Goal: Task Accomplishment & Management: Use online tool/utility

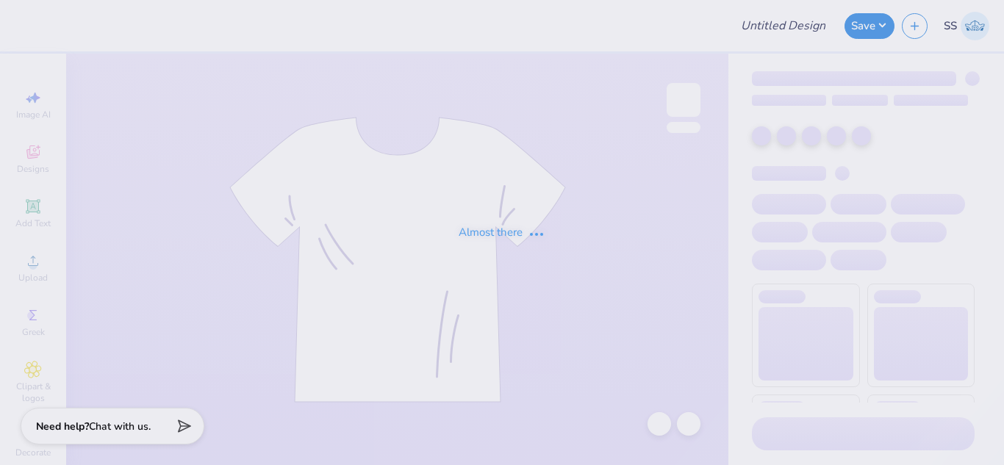
type input "Bachelorette Hats"
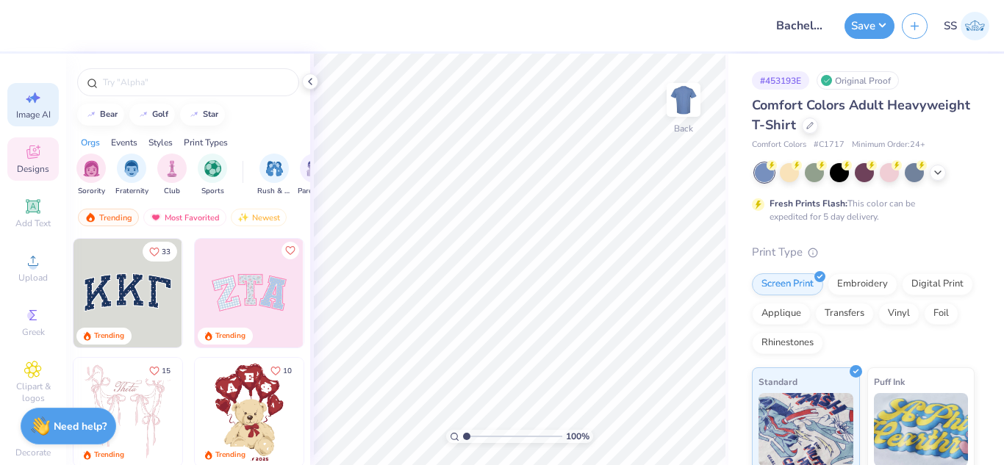
click at [37, 97] on div "Image AI" at bounding box center [32, 104] width 51 height 43
select select "4"
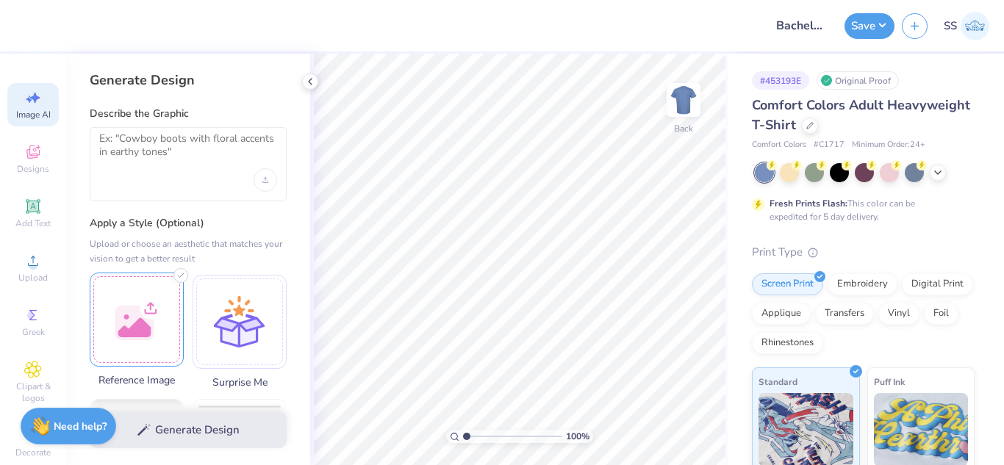
click at [136, 337] on div at bounding box center [137, 320] width 94 height 94
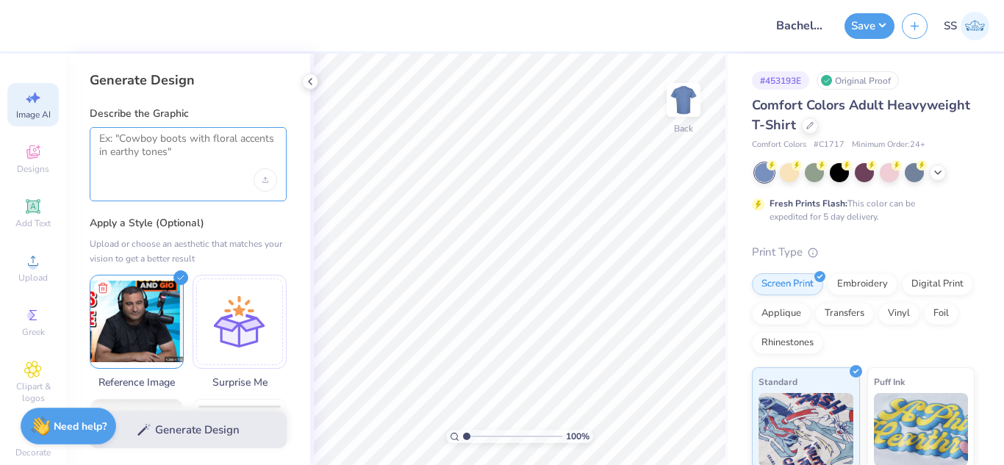
click at [252, 148] on textarea at bounding box center [188, 150] width 178 height 37
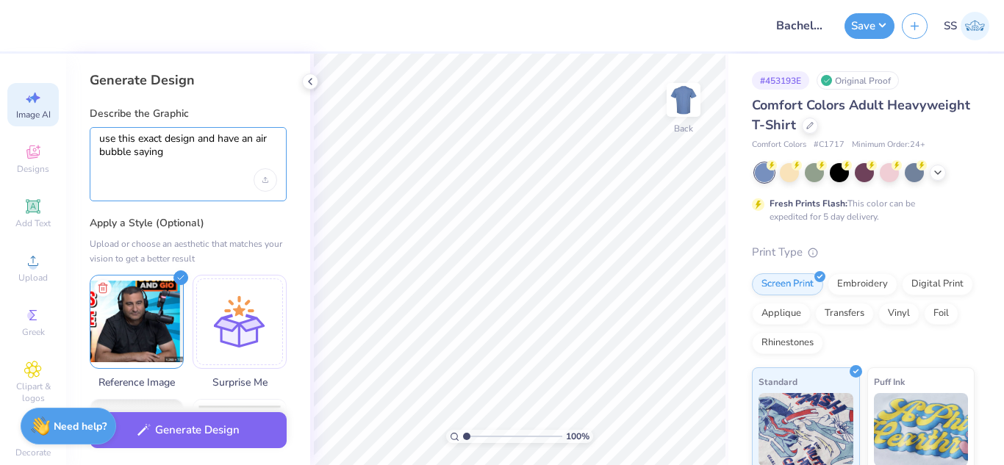
paste textarea "https://v4.freshprints.com/dashboard/crm/31412"
paste textarea "We’re nothing more than a cat that gets hit by a car"
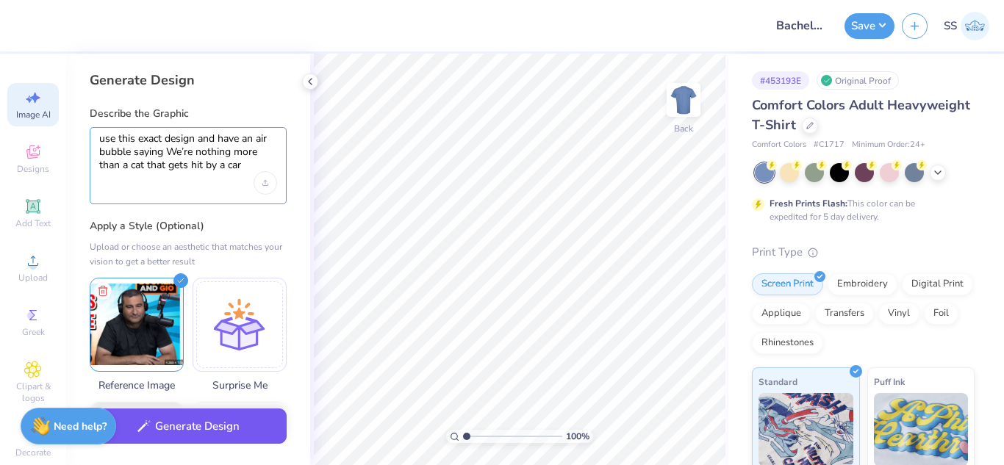
type textarea "use this exact design and have an air bubble saying We’re nothing more than a c…"
click at [159, 431] on button "Generate Design" at bounding box center [188, 426] width 197 height 36
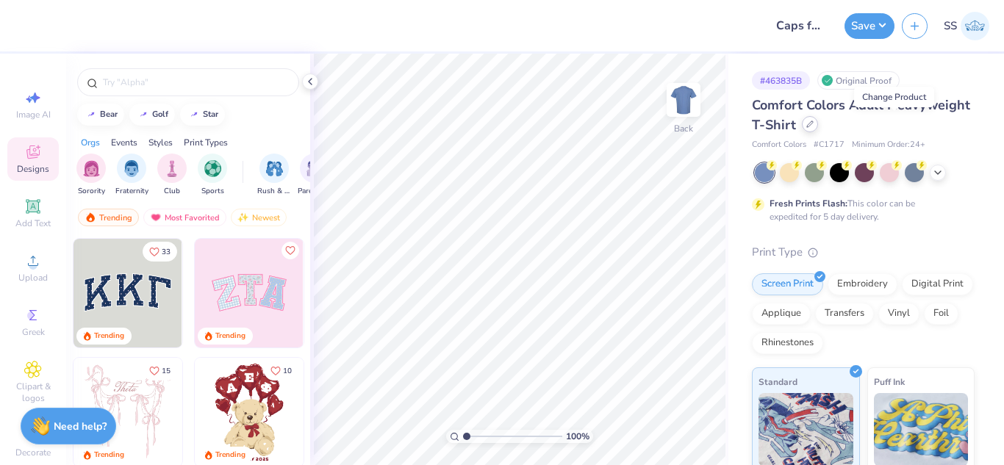
click at [813, 125] on icon at bounding box center [810, 124] width 6 height 6
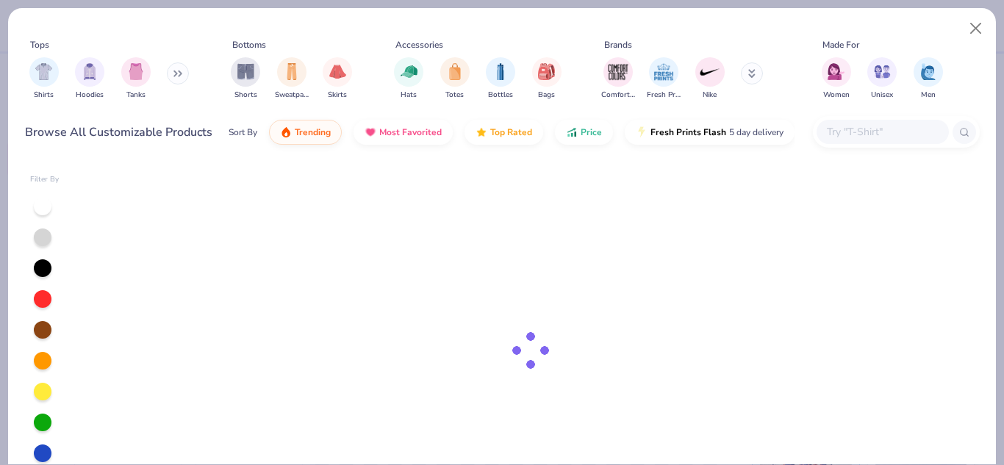
click at [880, 127] on input "text" at bounding box center [881, 131] width 113 height 17
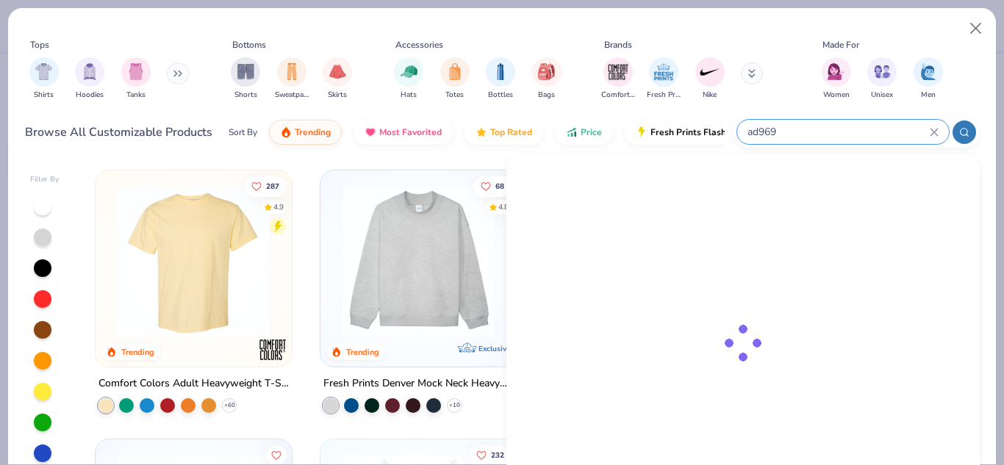
type input "ad969"
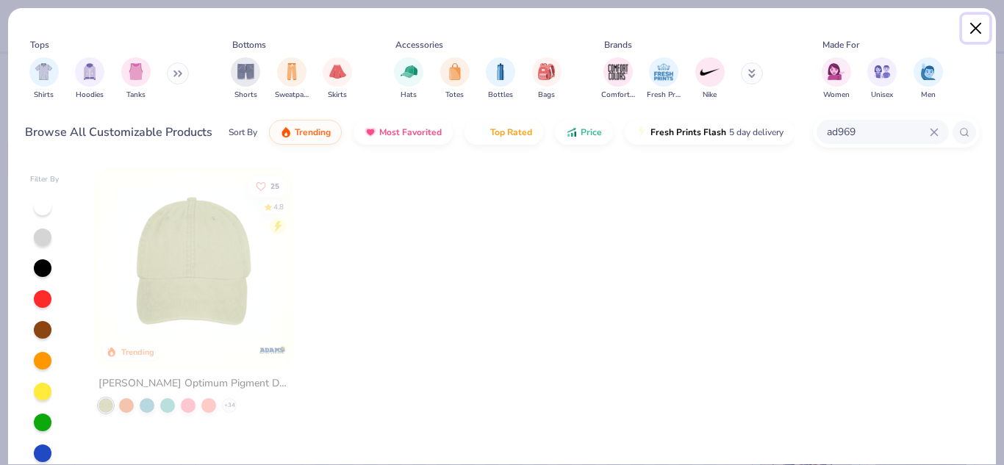
click at [981, 28] on button "Close" at bounding box center [976, 29] width 28 height 28
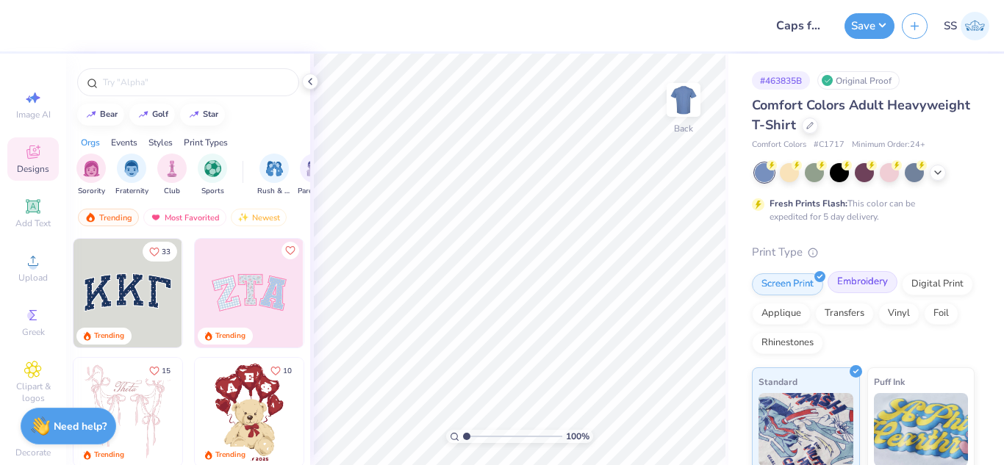
click at [874, 278] on div "Embroidery" at bounding box center [862, 282] width 70 height 22
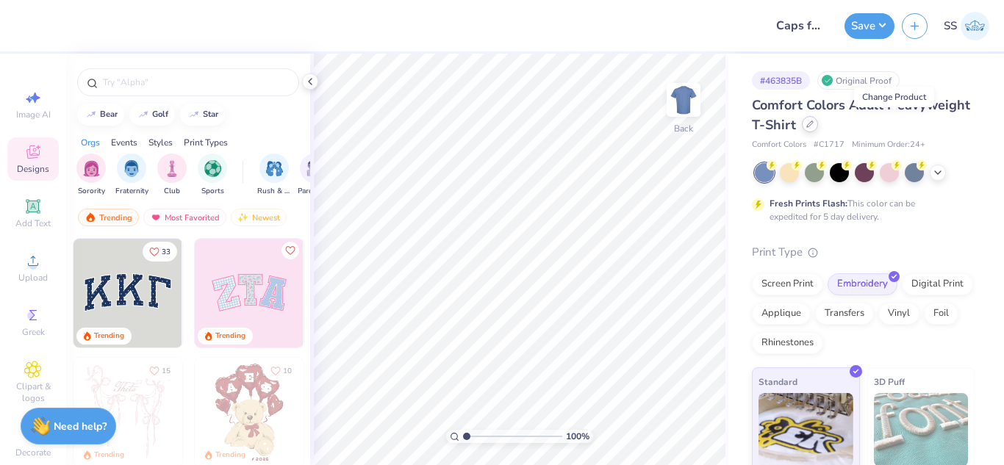
click at [813, 121] on icon at bounding box center [809, 123] width 7 height 7
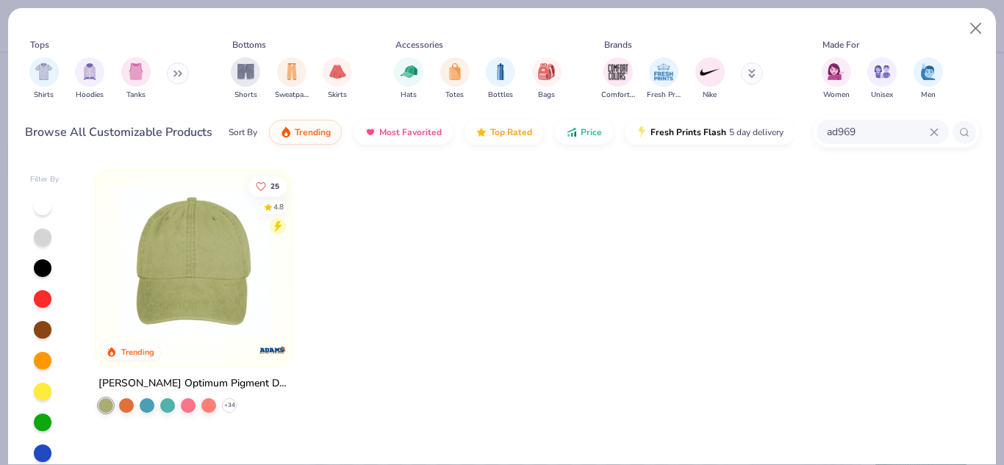
click at [203, 256] on img at bounding box center [193, 261] width 167 height 152
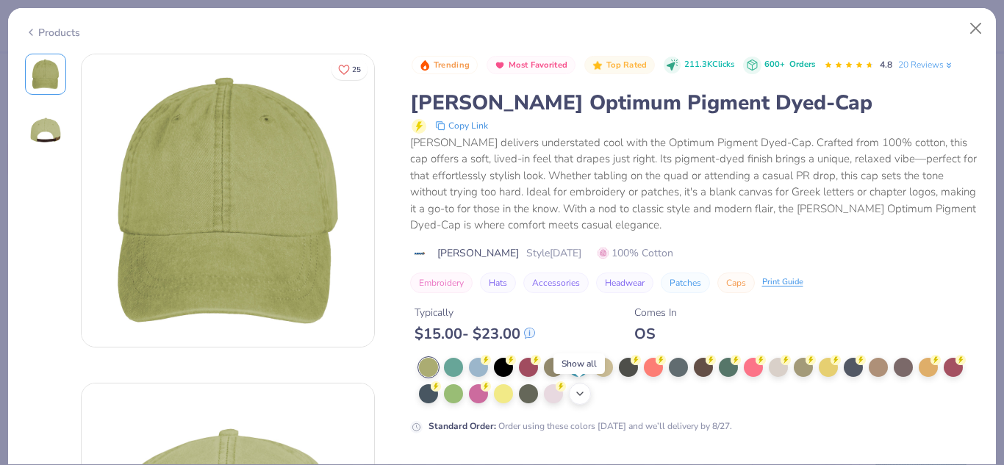
click at [577, 394] on icon at bounding box center [580, 394] width 12 height 12
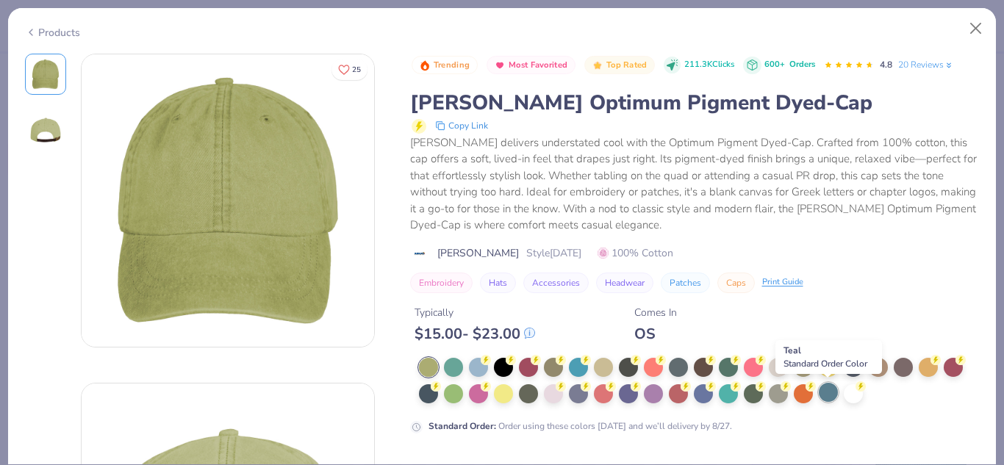
click at [833, 397] on div at bounding box center [827, 392] width 19 height 19
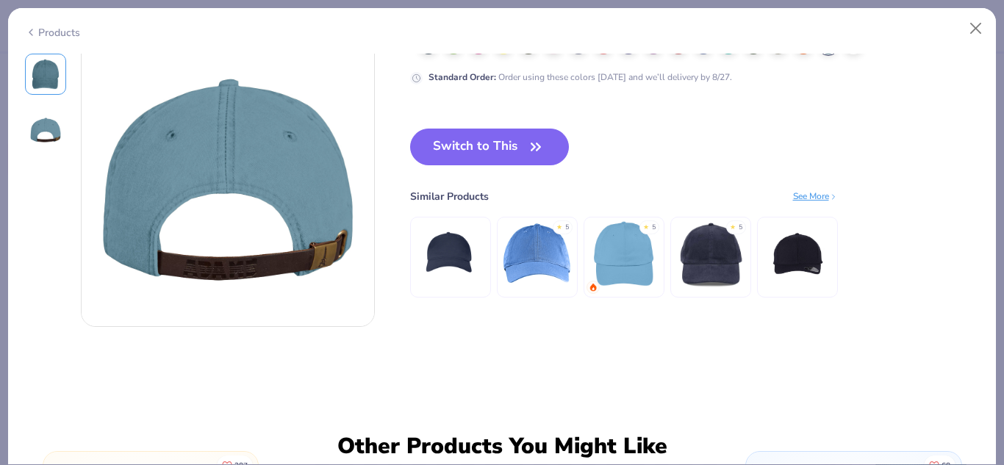
scroll to position [345, 0]
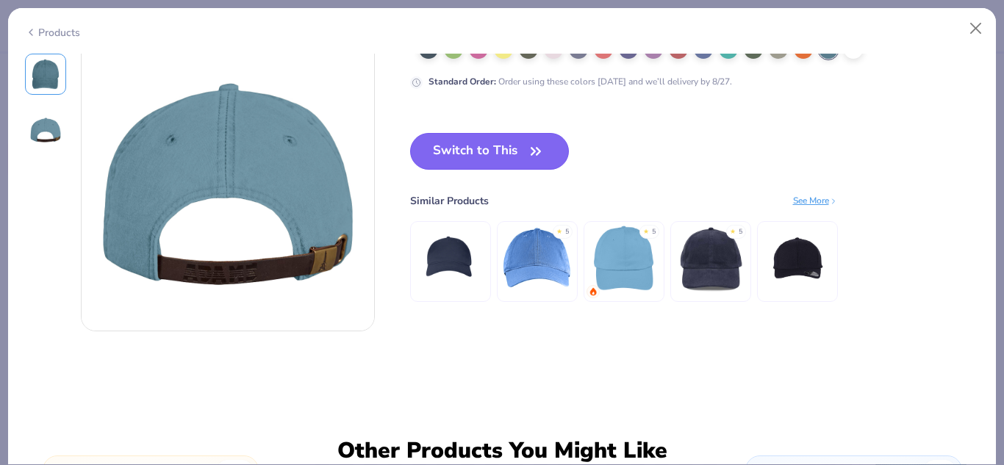
click at [507, 147] on button "Switch to This" at bounding box center [489, 151] width 159 height 37
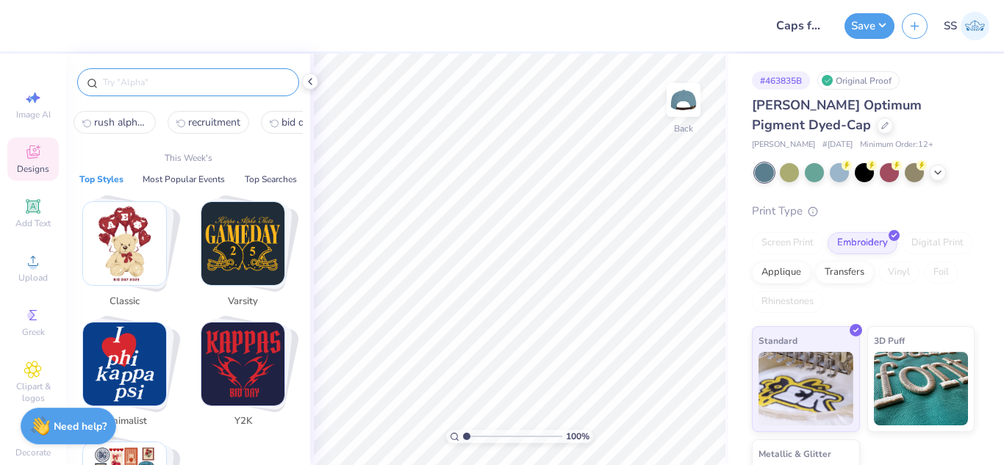
click at [176, 84] on input "text" at bounding box center [195, 82] width 188 height 15
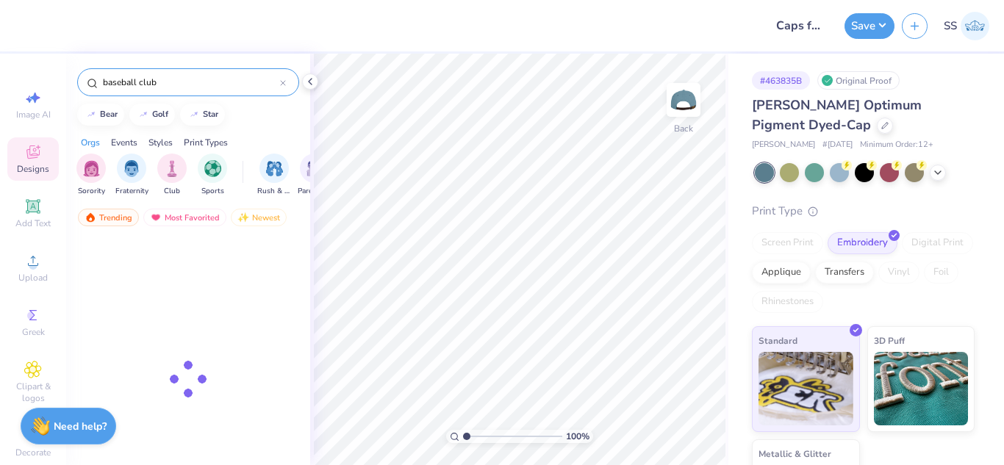
type input "baseball club"
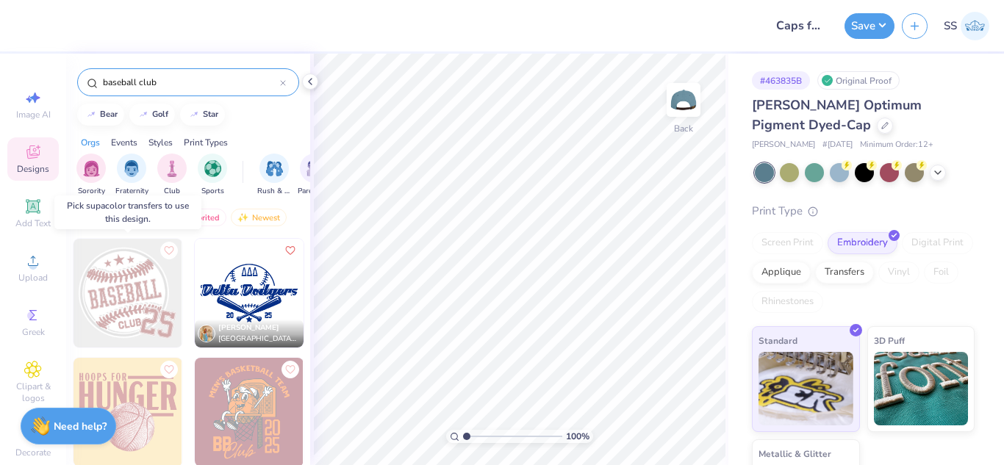
click at [130, 280] on img at bounding box center [127, 293] width 109 height 109
click at [134, 290] on img at bounding box center [127, 293] width 109 height 109
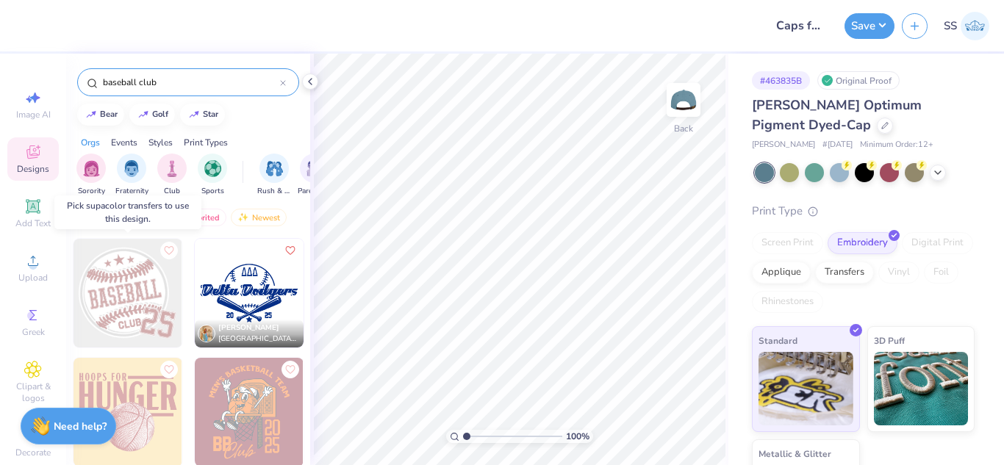
click at [135, 292] on img at bounding box center [127, 293] width 109 height 109
click at [874, 269] on div "Transfers" at bounding box center [844, 270] width 59 height 22
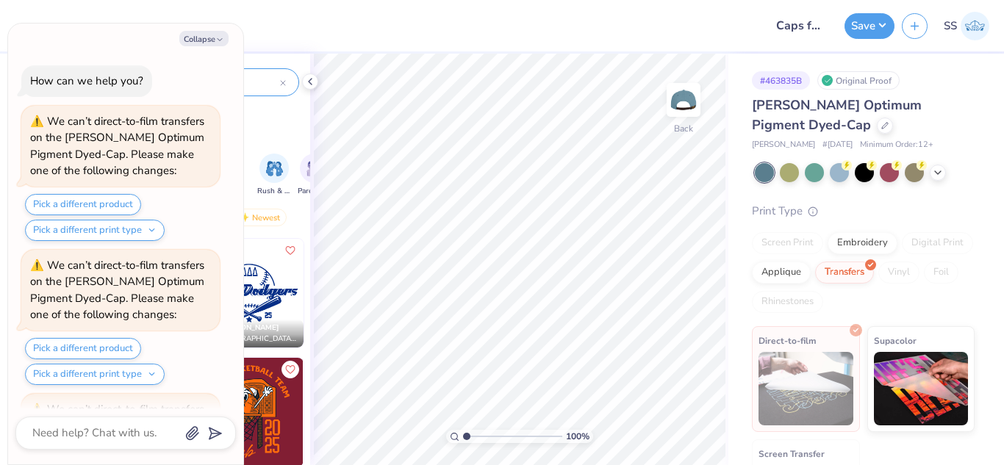
scroll to position [132, 0]
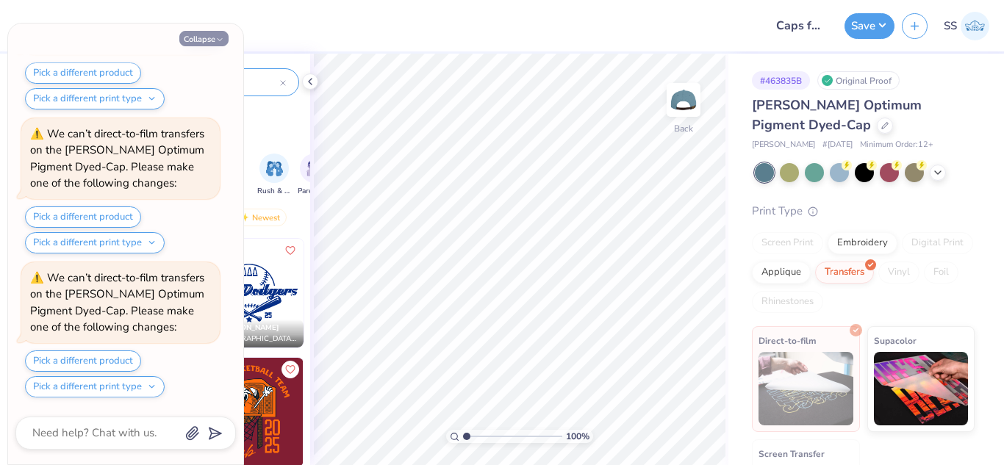
click at [192, 37] on button "Collapse" at bounding box center [203, 38] width 49 height 15
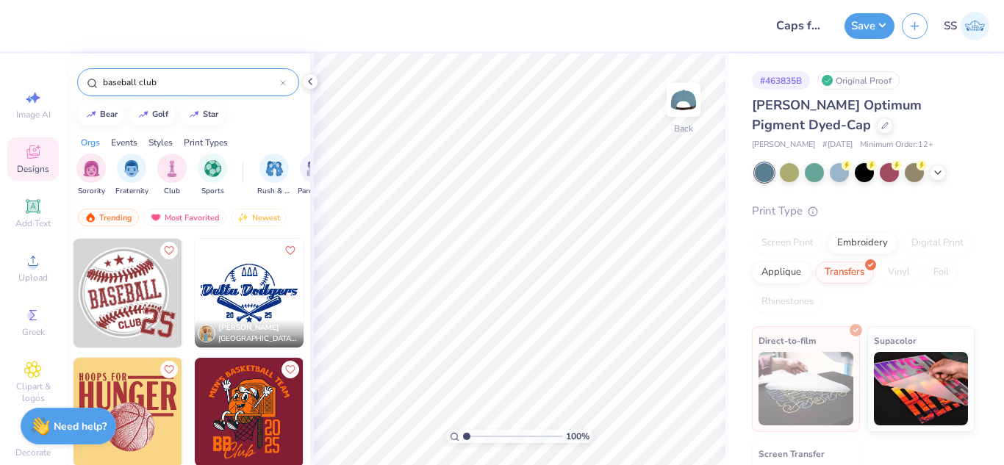
click at [129, 314] on img at bounding box center [127, 293] width 109 height 109
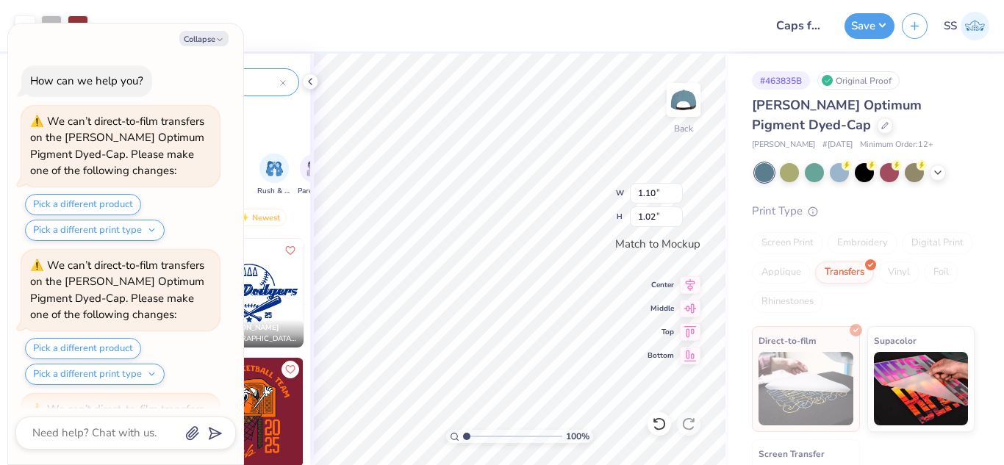
scroll to position [276, 0]
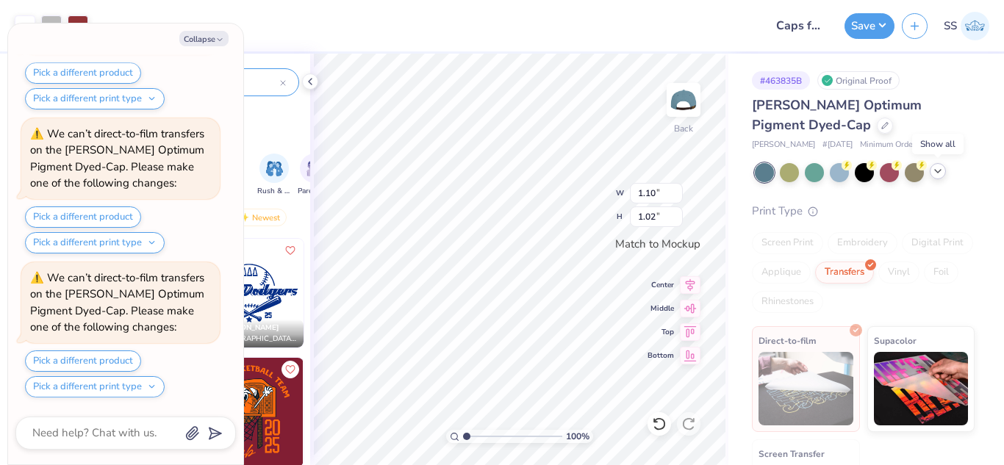
click at [935, 169] on icon at bounding box center [938, 171] width 12 height 12
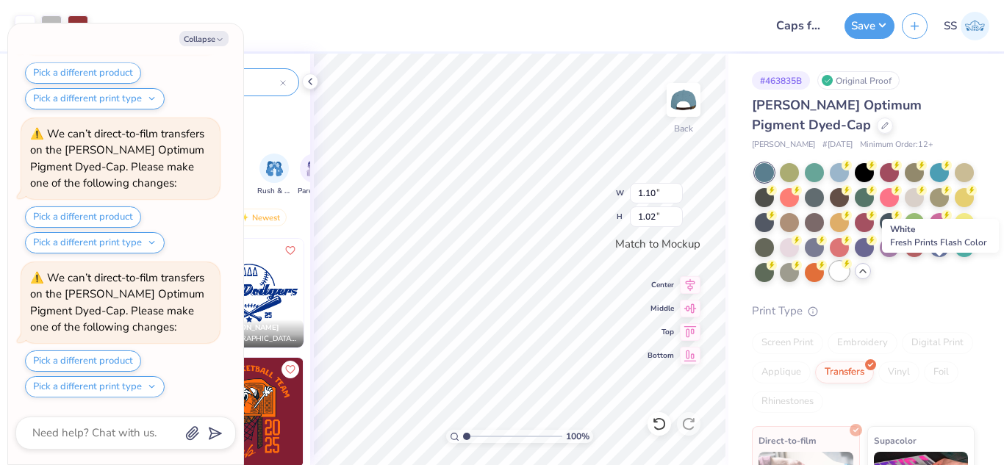
click at [849, 270] on div at bounding box center [838, 271] width 19 height 19
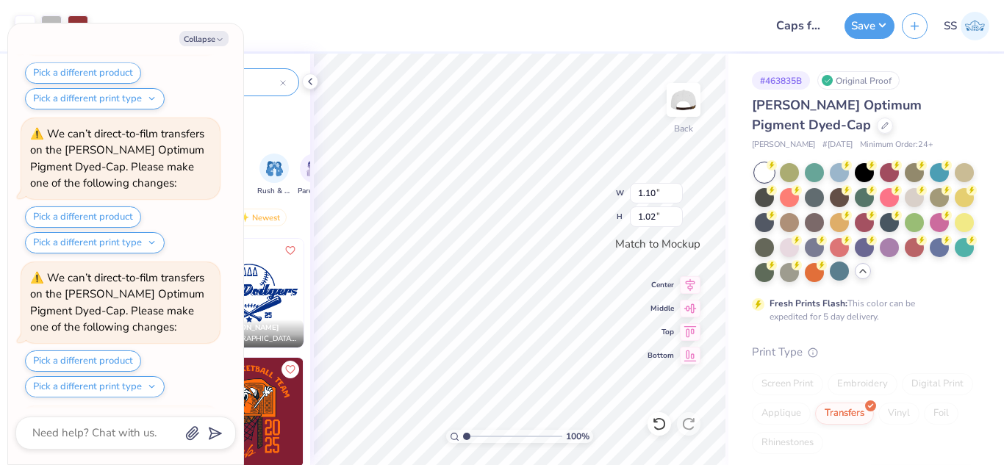
scroll to position [564, 0]
click at [857, 173] on div at bounding box center [863, 171] width 19 height 19
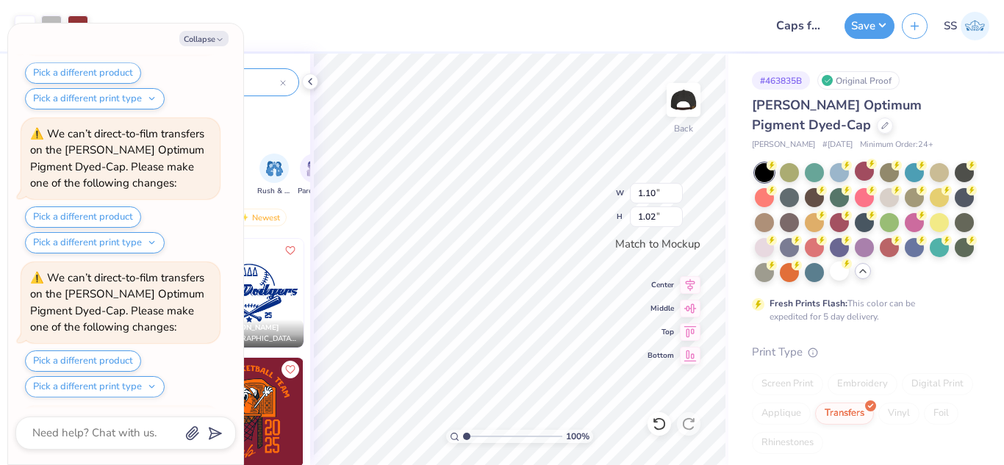
scroll to position [852, 0]
type textarea "x"
type input "1.56"
type input "1.46"
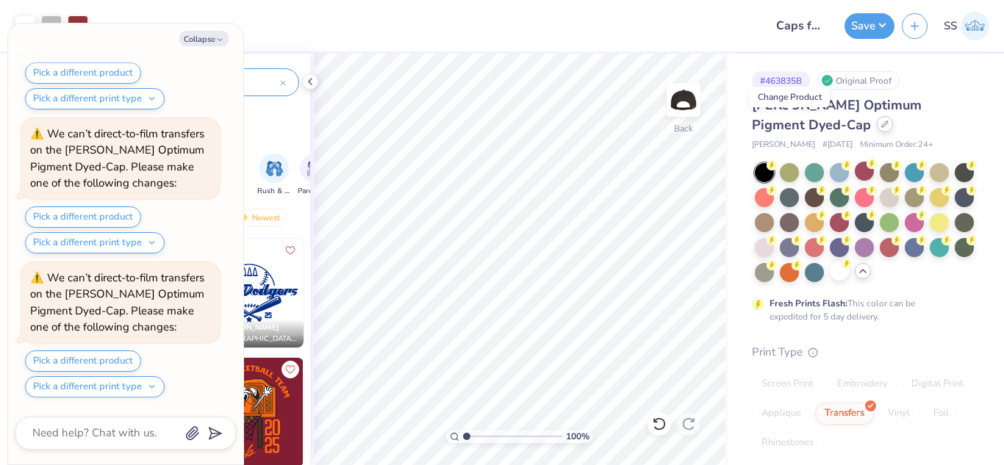
click at [881, 126] on icon at bounding box center [884, 123] width 7 height 7
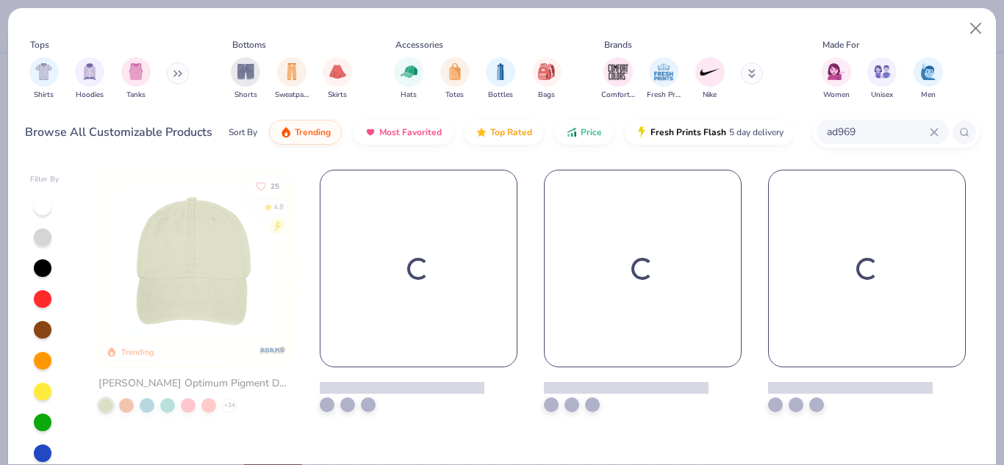
type textarea "x"
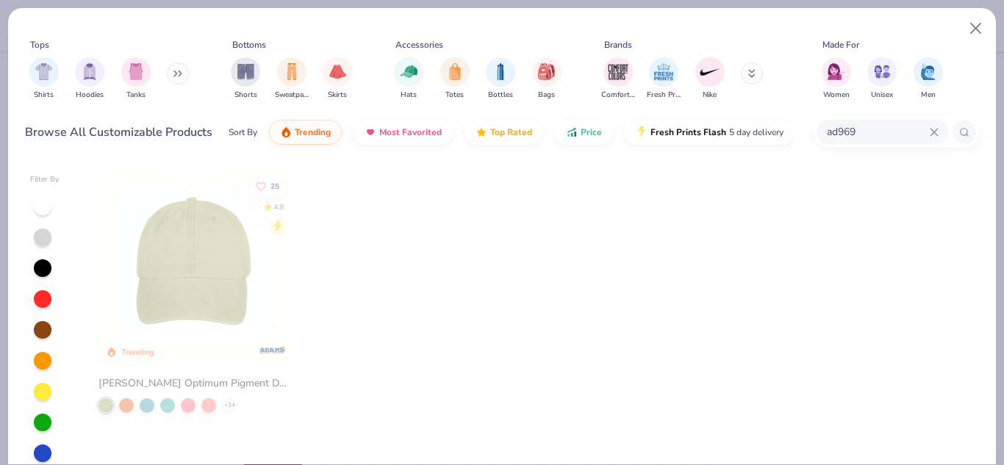
click at [934, 134] on icon at bounding box center [933, 132] width 9 height 9
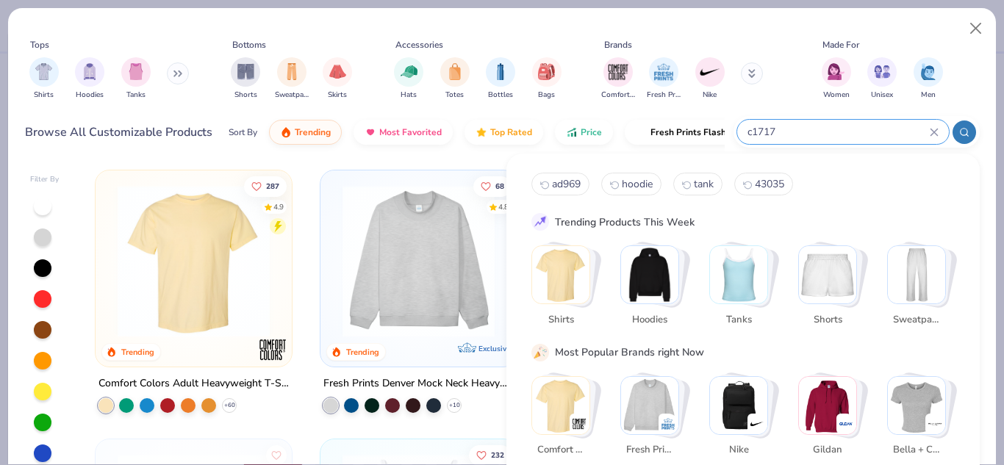
type input "c1717"
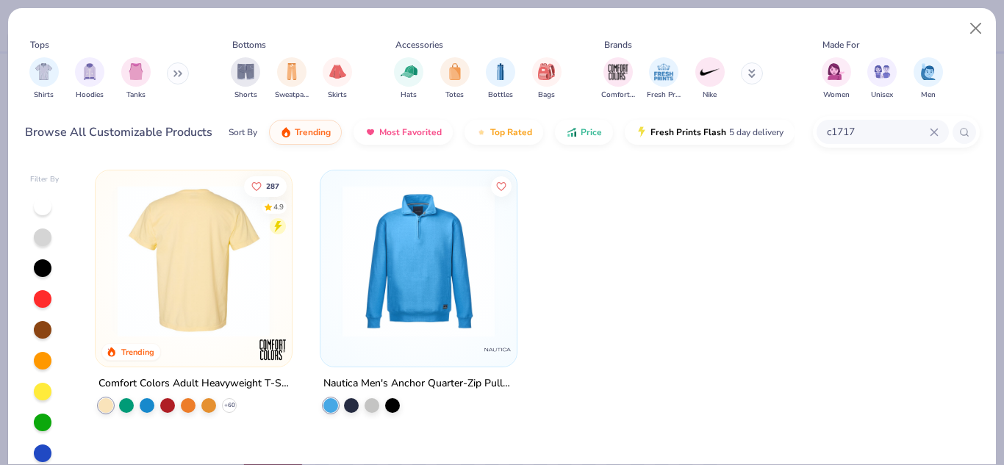
click at [110, 241] on img at bounding box center [26, 261] width 167 height 152
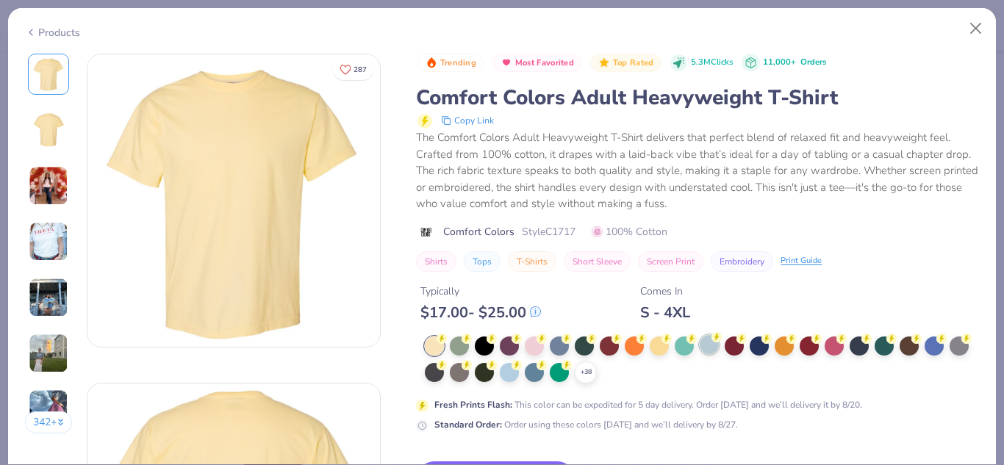
click at [713, 346] on div at bounding box center [708, 344] width 19 height 19
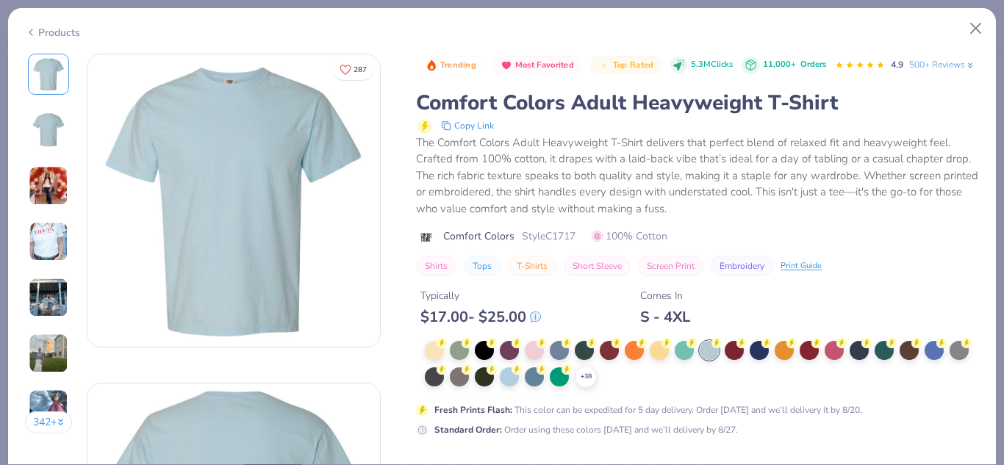
scroll to position [1906, 0]
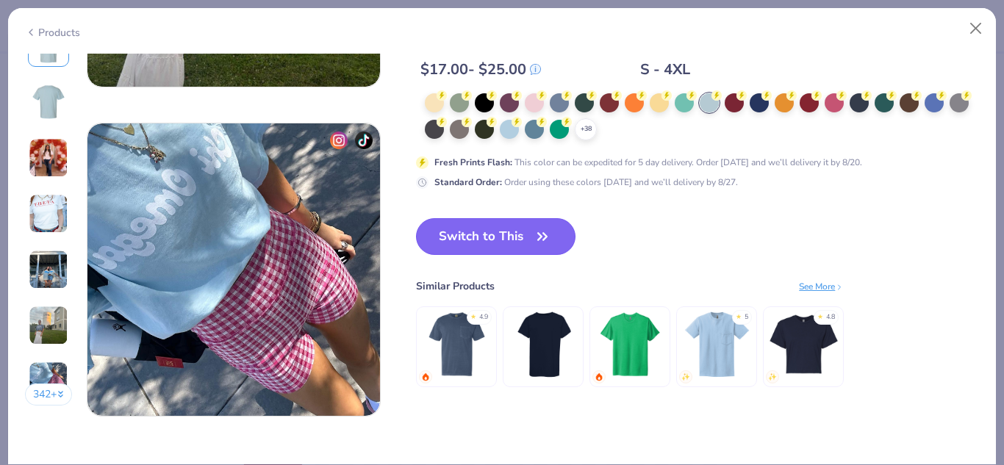
click at [469, 224] on button "Switch to This" at bounding box center [495, 236] width 159 height 37
click at [473, 231] on button "Switch to This" at bounding box center [495, 236] width 159 height 37
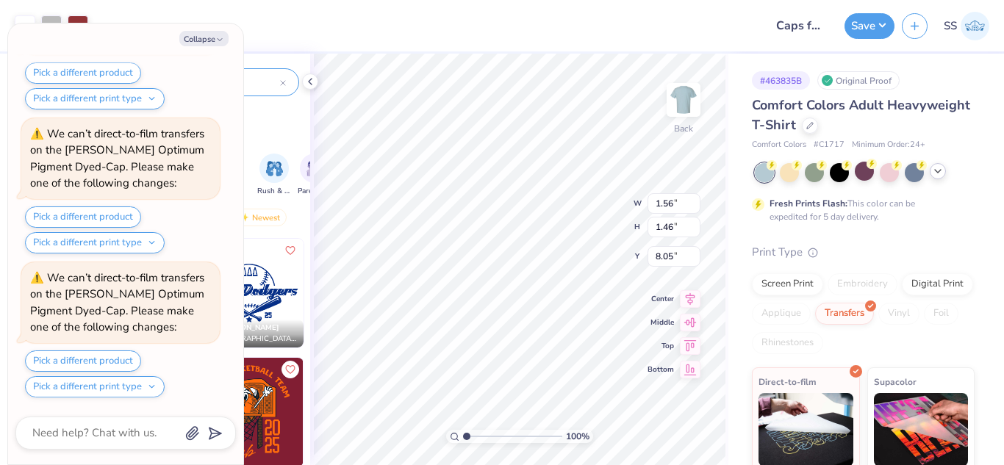
type textarea "x"
type input "3.92"
type input "3.65"
type textarea "x"
type input "3.00"
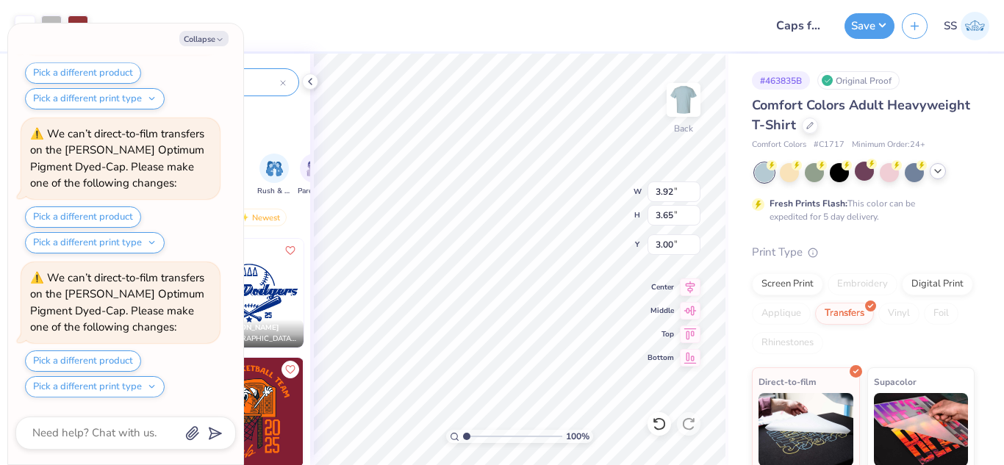
type textarea "x"
type input "2.93"
type input "2.73"
click at [867, 26] on button "Save" at bounding box center [869, 24] width 50 height 26
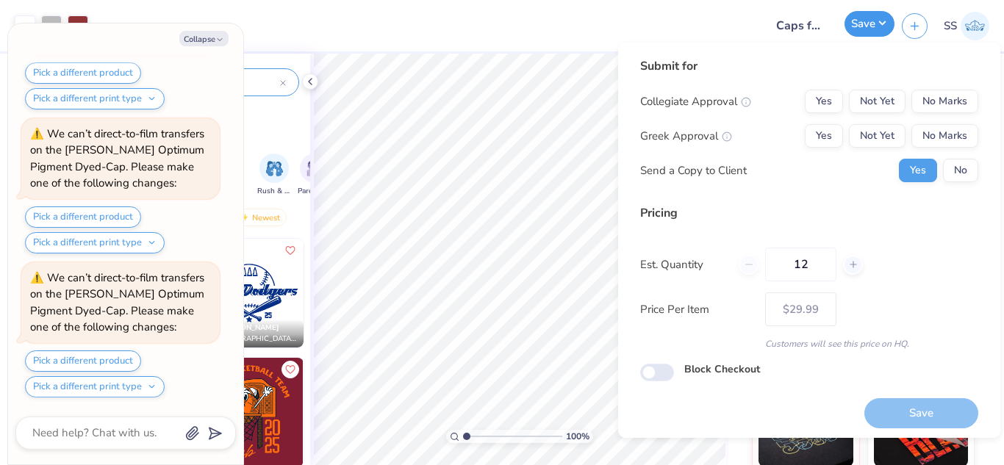
type textarea "x"
click at [915, 97] on button "No Marks" at bounding box center [944, 102] width 67 height 24
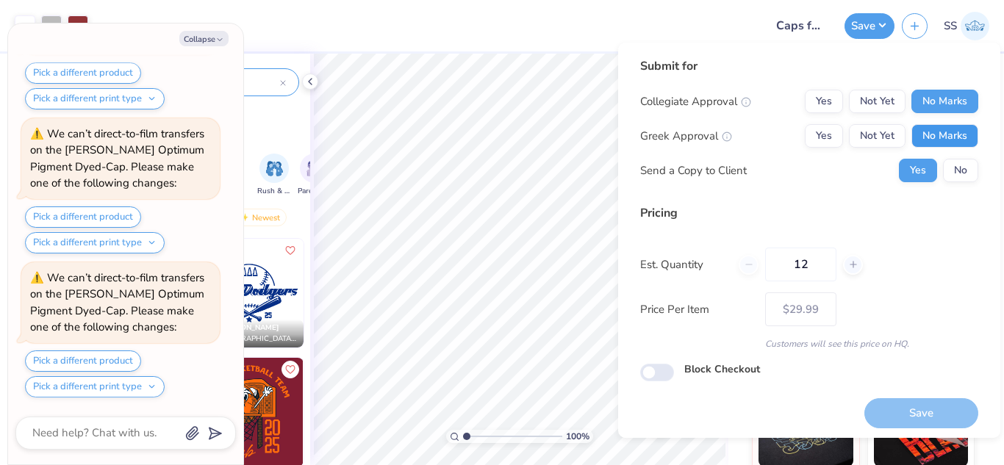
click at [920, 143] on button "No Marks" at bounding box center [944, 136] width 67 height 24
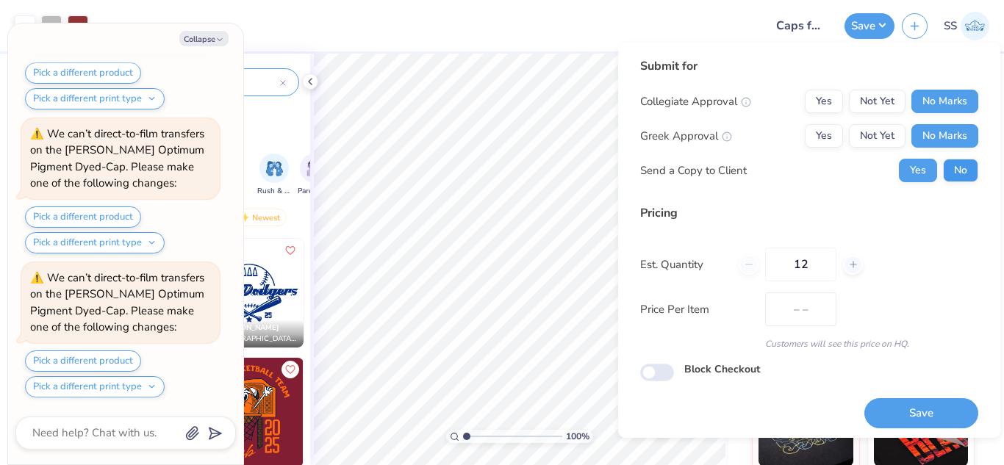
type input "$29.99"
click at [943, 171] on button "No" at bounding box center [960, 171] width 35 height 24
type textarea "x"
click at [915, 411] on button "Save" at bounding box center [921, 413] width 114 height 30
type input "$29.99"
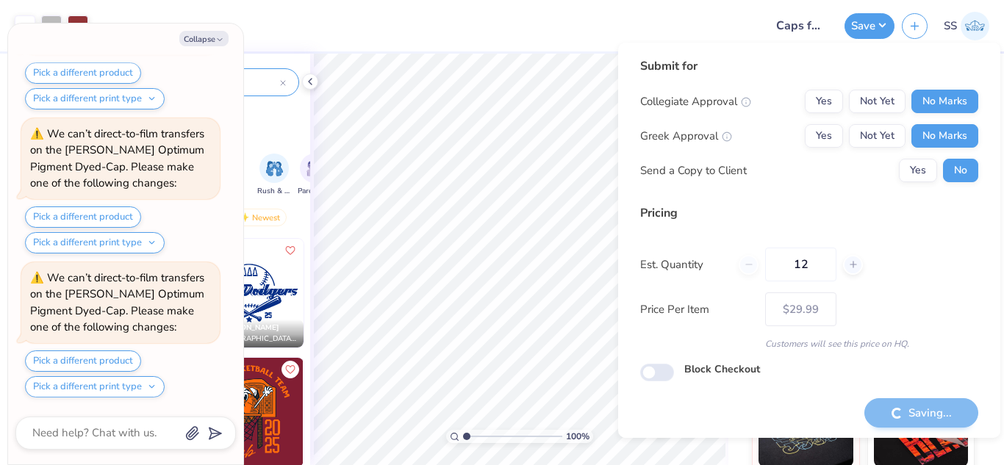
type textarea "x"
type input "– –"
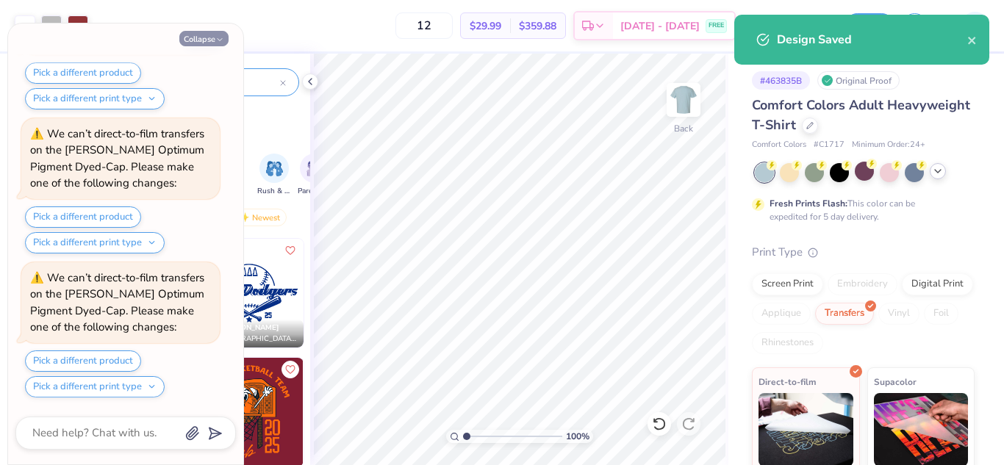
click at [199, 37] on button "Collapse" at bounding box center [203, 38] width 49 height 15
type textarea "x"
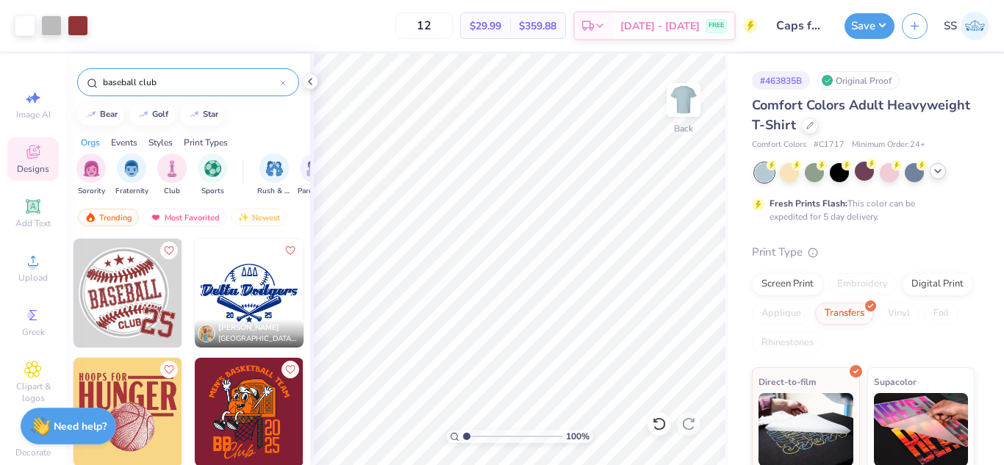
click at [299, 206] on div "Trending Most Favorited Newest" at bounding box center [188, 221] width 244 height 34
click at [191, 405] on div "Jordyn Solter Delta Delta Delta, University of South Carolina" at bounding box center [188, 356] width 231 height 237
click at [852, 24] on button "Save" at bounding box center [869, 24] width 50 height 26
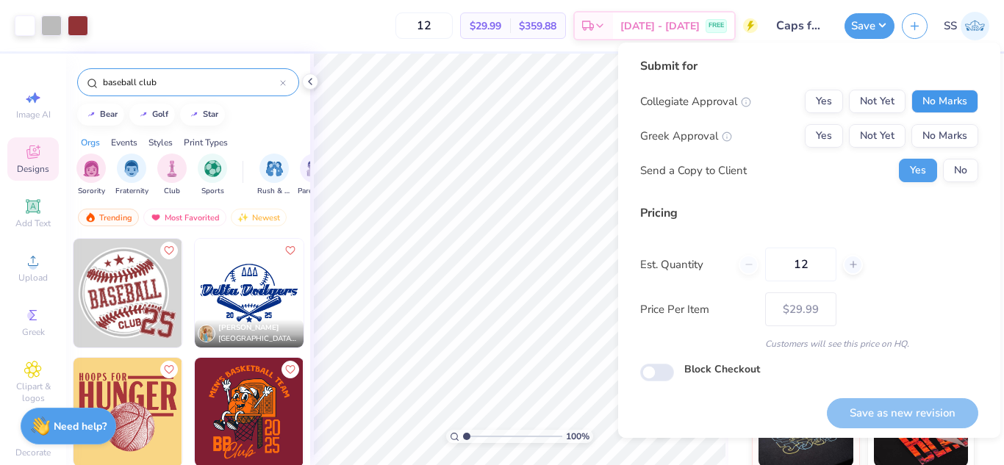
click at [943, 99] on button "No Marks" at bounding box center [944, 102] width 67 height 24
click at [940, 143] on button "No Marks" at bounding box center [944, 136] width 67 height 24
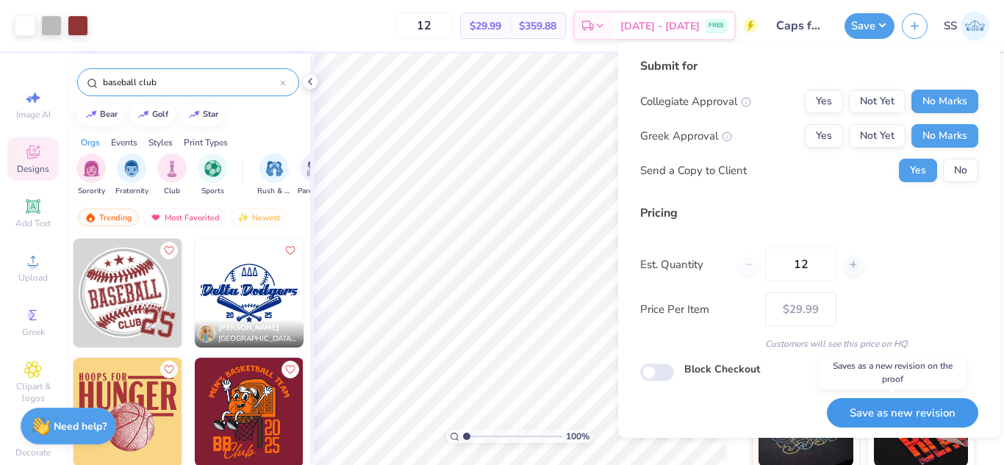
click at [857, 418] on button "Save as new revision" at bounding box center [902, 413] width 151 height 30
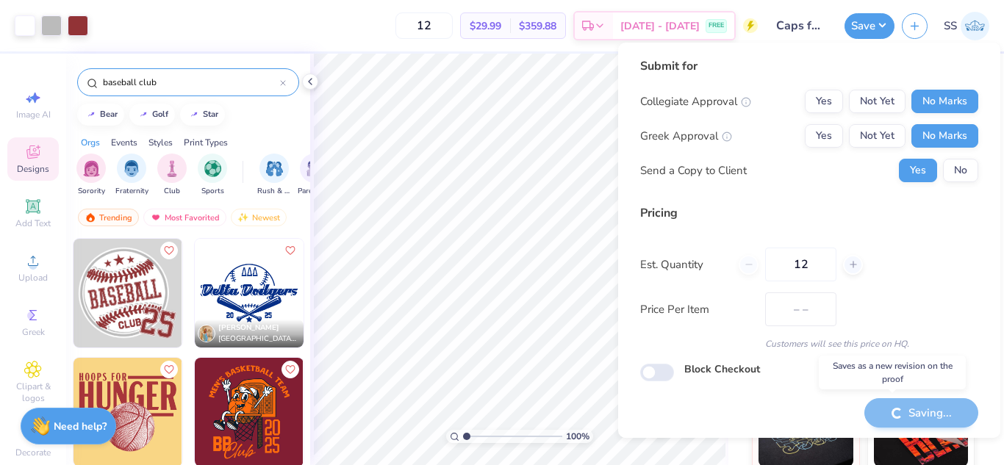
type input "$29.99"
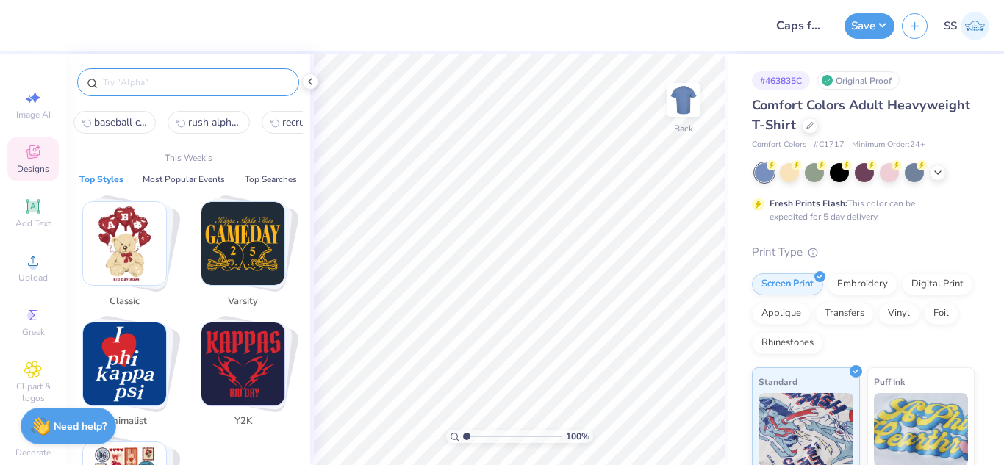
click at [183, 81] on input "text" at bounding box center [195, 82] width 188 height 15
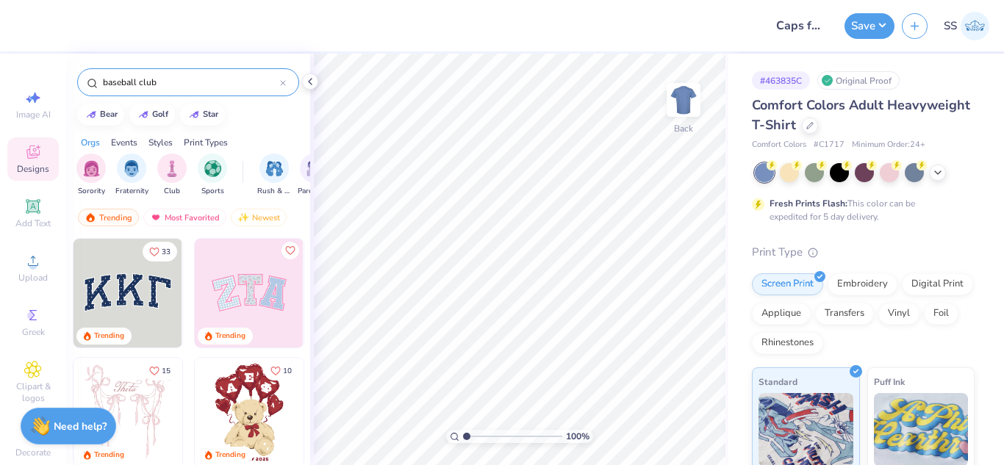
type input "baseball club"
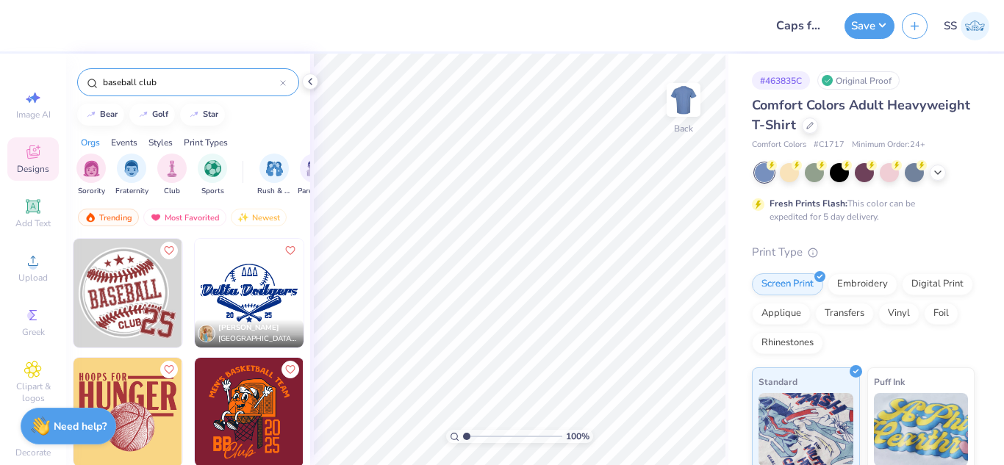
click at [132, 400] on img at bounding box center [127, 412] width 109 height 109
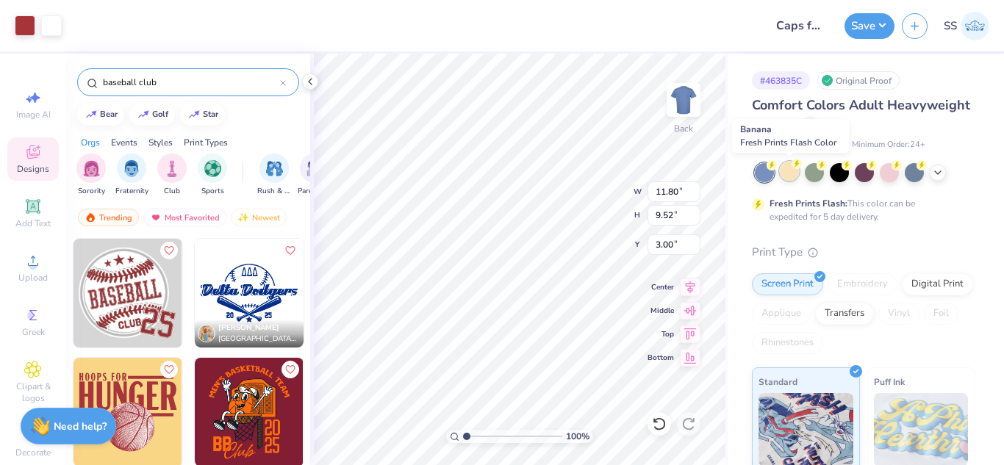
click at [791, 172] on div at bounding box center [789, 171] width 19 height 19
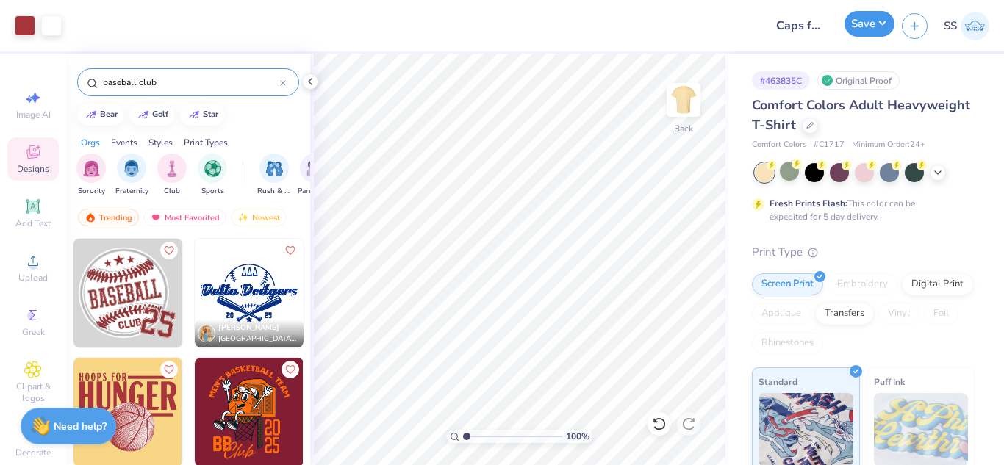
click at [865, 35] on button "Save" at bounding box center [869, 24] width 50 height 26
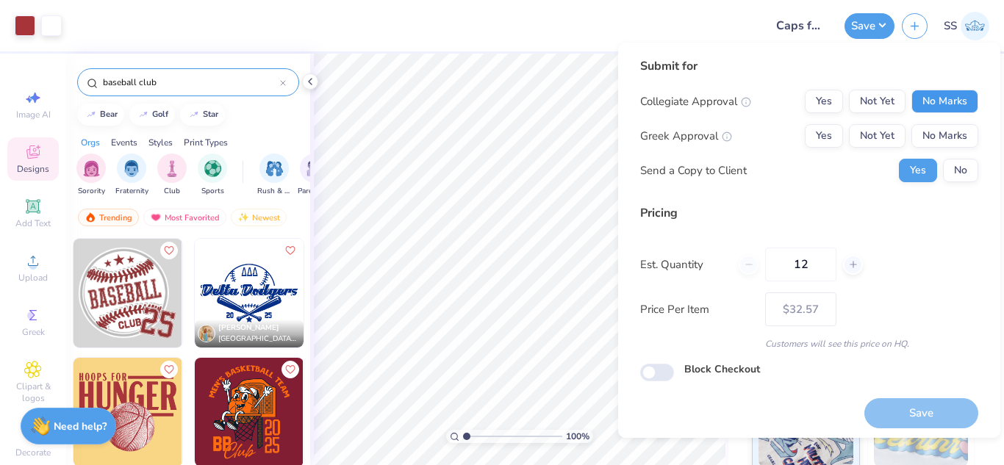
click at [926, 94] on button "No Marks" at bounding box center [944, 102] width 67 height 24
click at [933, 130] on button "No Marks" at bounding box center [944, 136] width 67 height 24
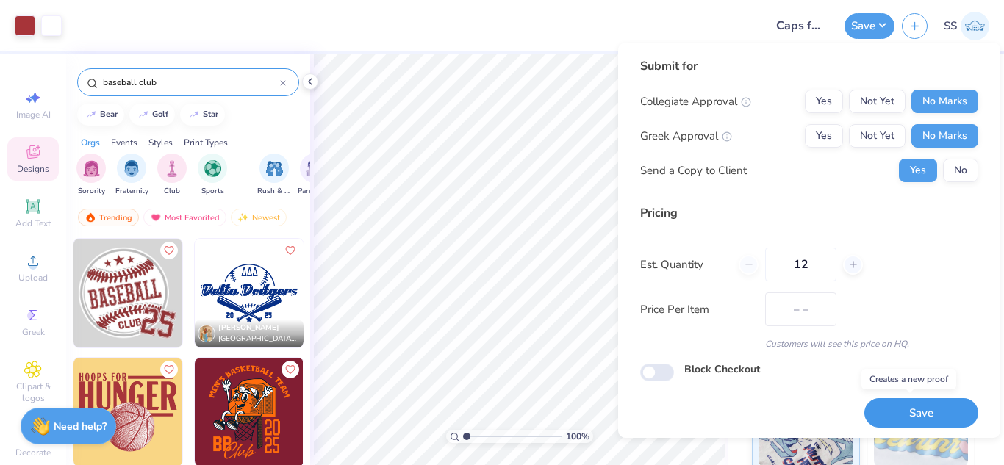
click at [908, 407] on button "Save" at bounding box center [921, 413] width 114 height 30
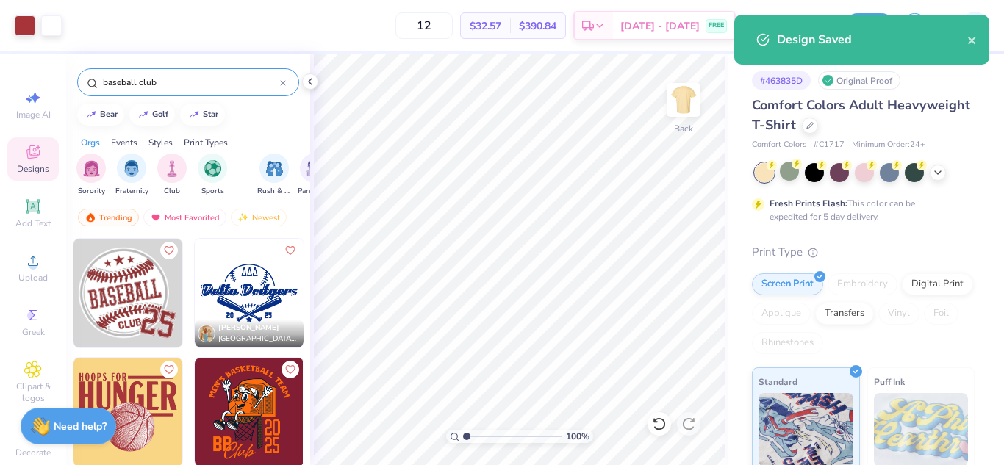
type input "– –"
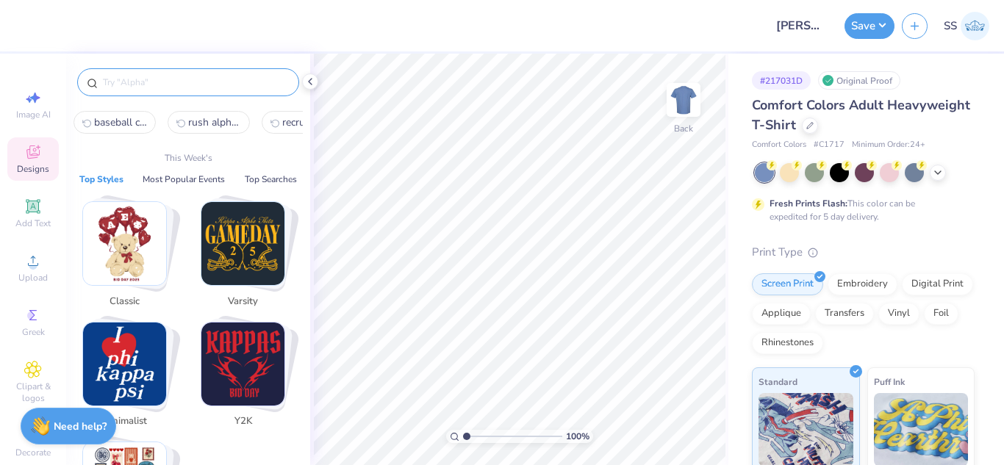
click at [181, 84] on input "text" at bounding box center [195, 82] width 188 height 15
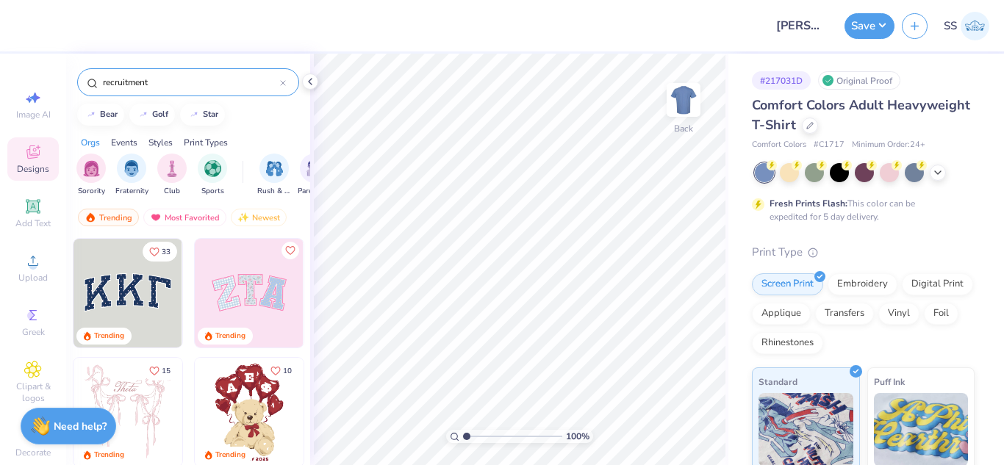
type input "recruitment"
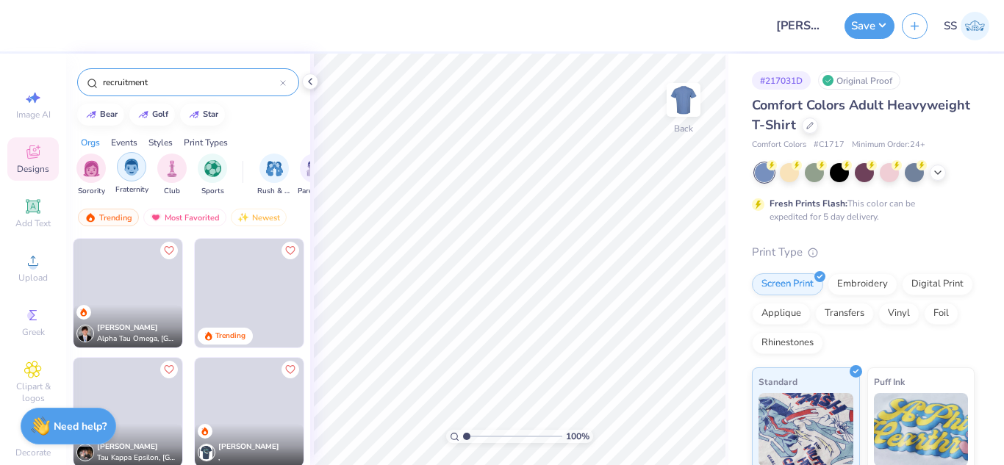
click at [126, 165] on img "filter for Fraternity" at bounding box center [131, 167] width 16 height 17
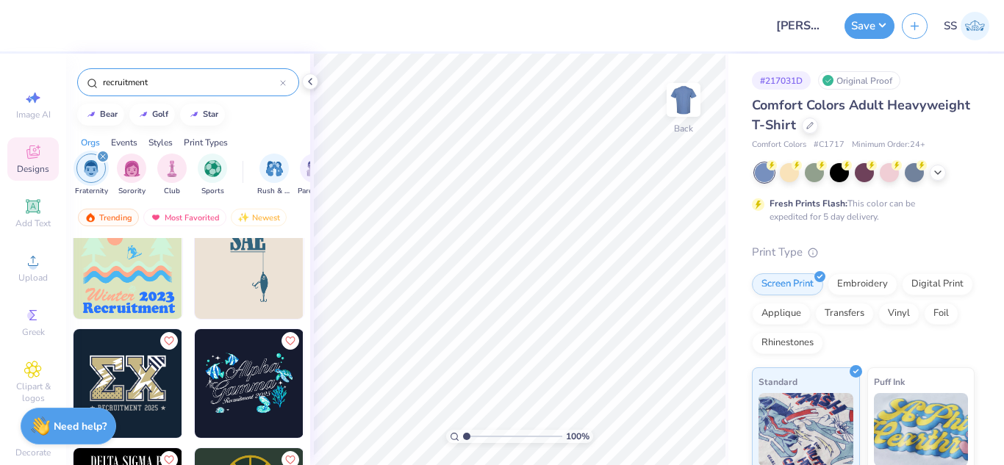
scroll to position [765, 0]
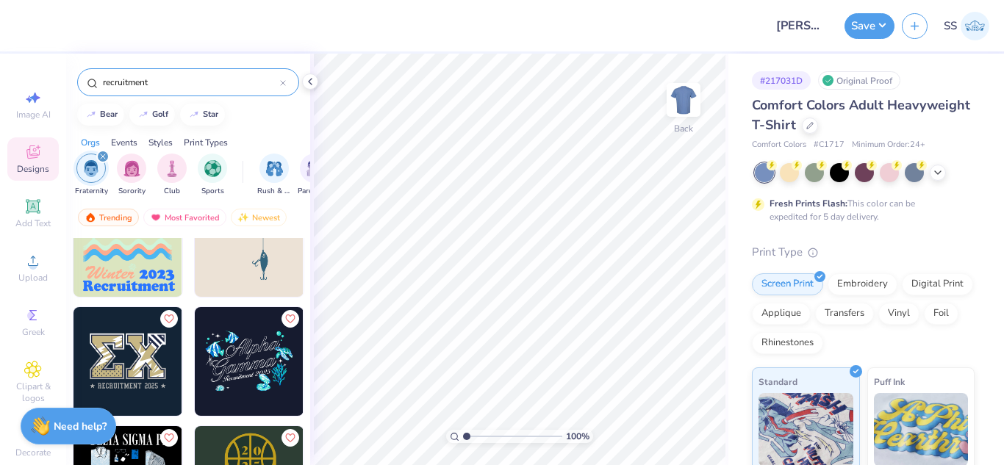
click at [256, 351] on img at bounding box center [249, 361] width 109 height 109
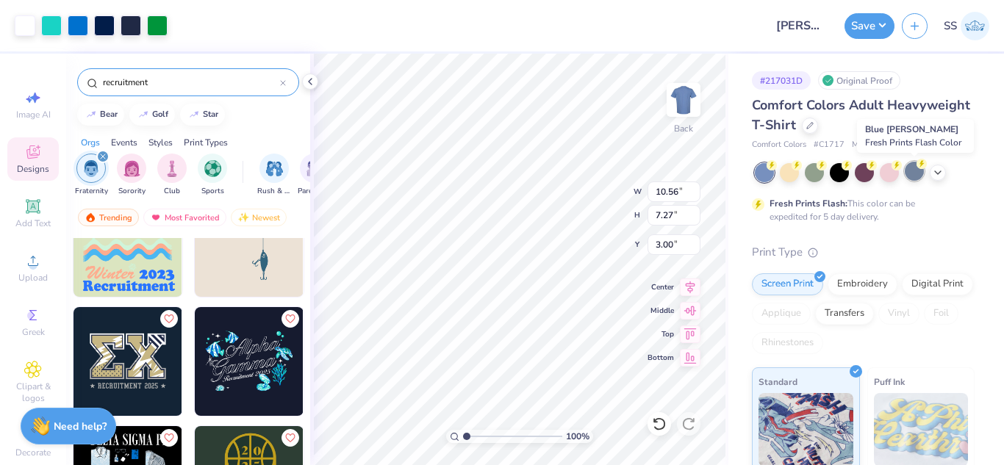
click at [915, 169] on div at bounding box center [913, 171] width 19 height 19
click at [935, 173] on icon at bounding box center [938, 171] width 12 height 12
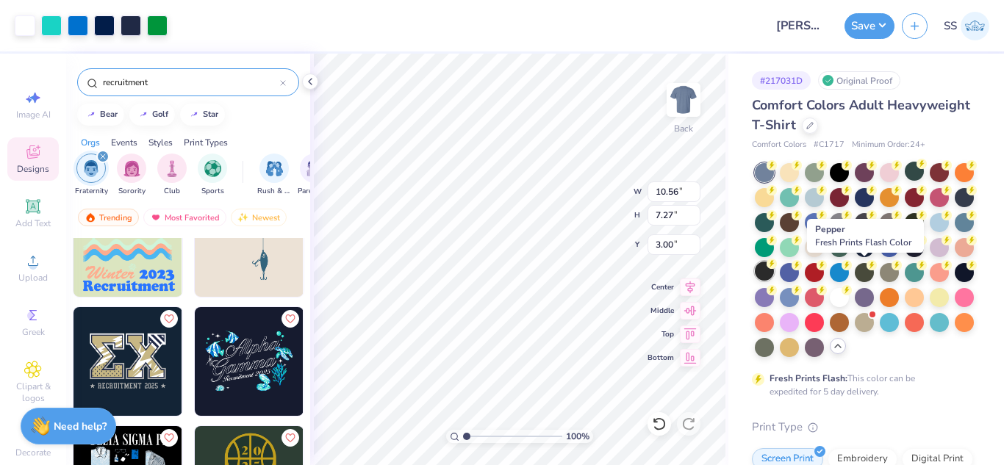
click at [774, 276] on div at bounding box center [764, 271] width 19 height 19
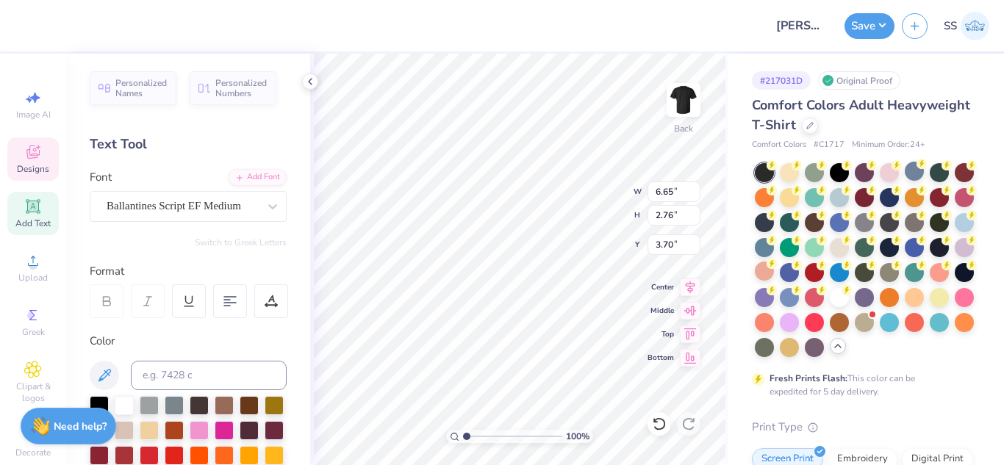
scroll to position [12, 2]
type textarea "A"
type textarea "Pi"
type input "7.93"
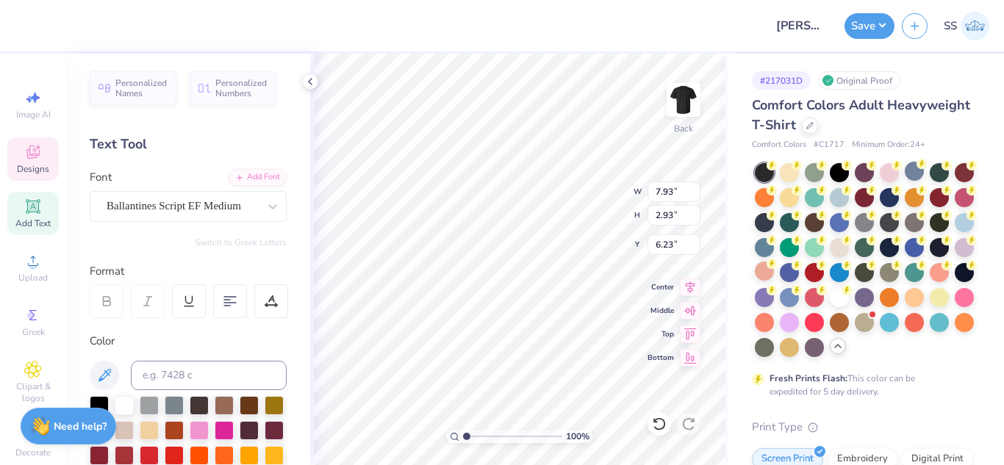
type input "2.93"
type input "6.23"
type textarea "G"
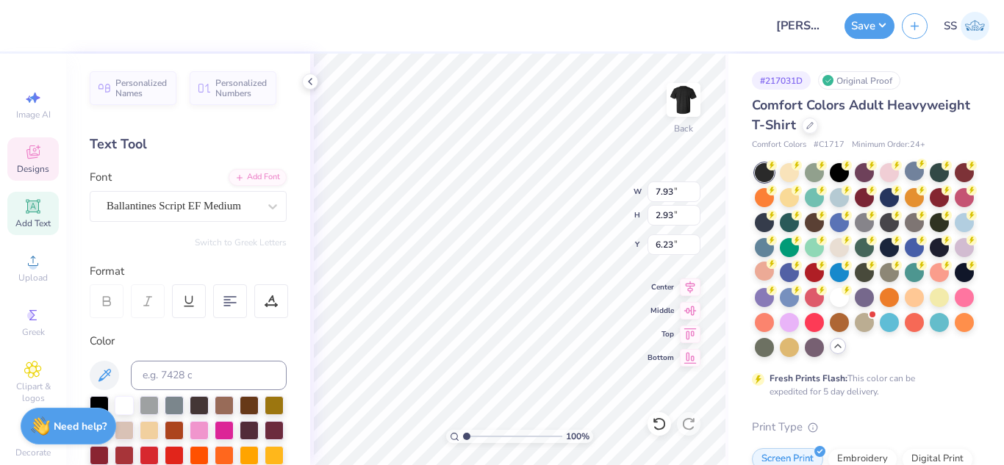
type textarea "Kappa"
type input "2.68"
type input "7.16"
type input "2.52"
type input "4.96"
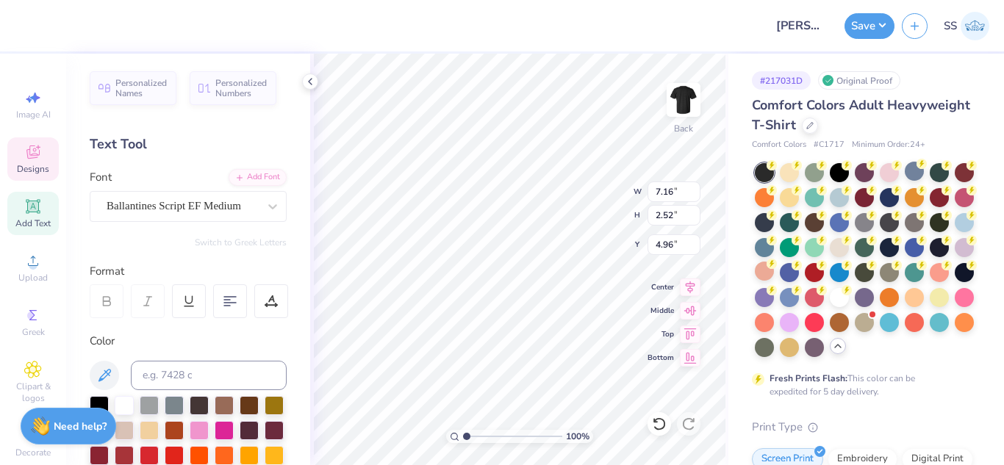
type input "6.32"
type input "2.22"
type input "5.11"
click at [34, 149] on icon at bounding box center [33, 152] width 18 height 18
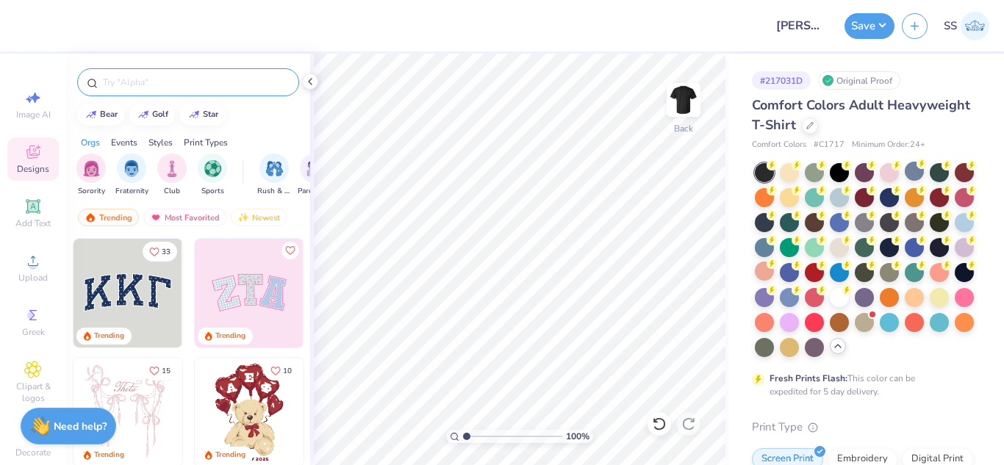
click at [140, 87] on input "text" at bounding box center [195, 82] width 188 height 15
type input "recruitment"
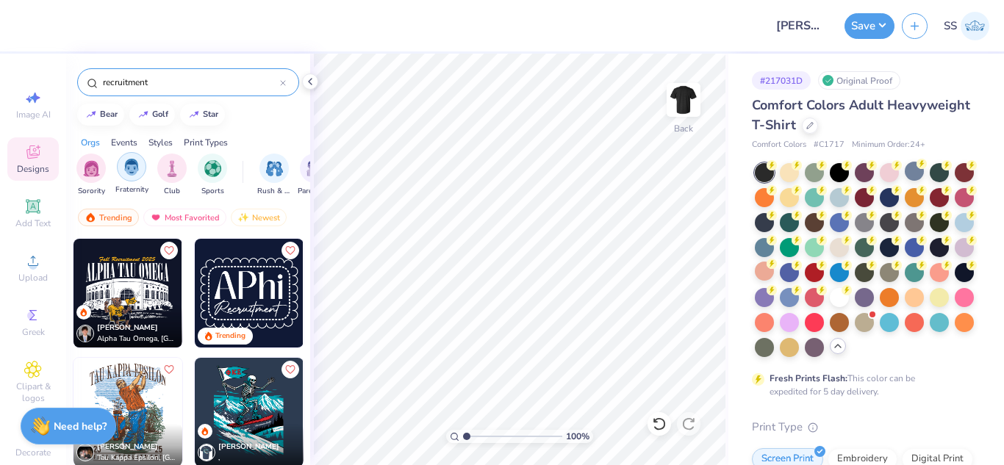
click at [132, 176] on div "filter for Fraternity" at bounding box center [131, 166] width 29 height 29
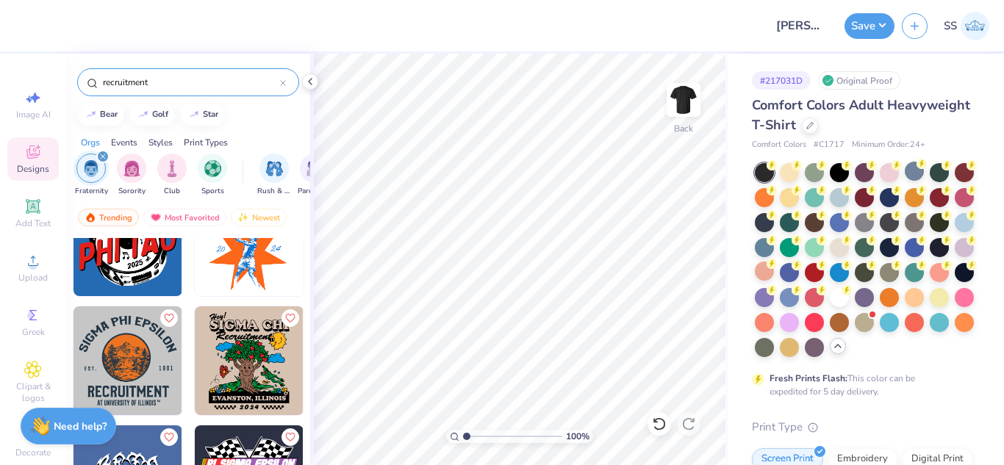
scroll to position [2686, 0]
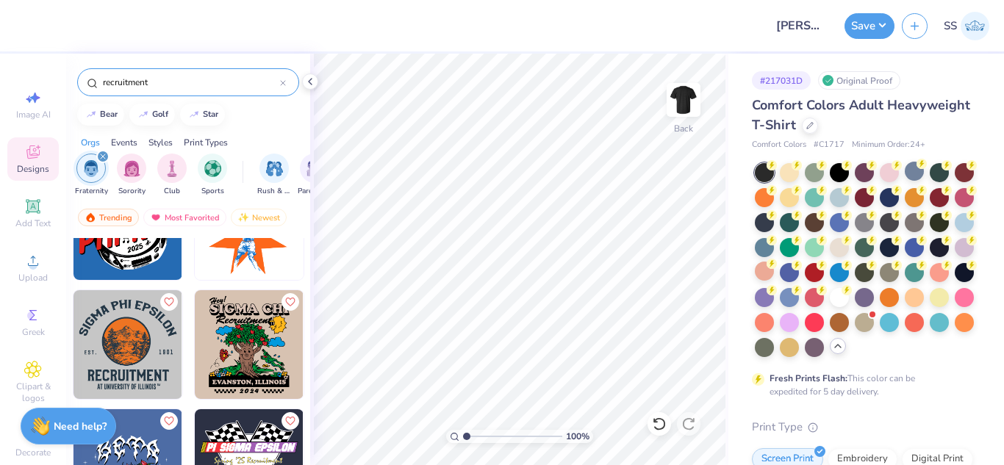
click at [90, 357] on img at bounding box center [127, 344] width 109 height 109
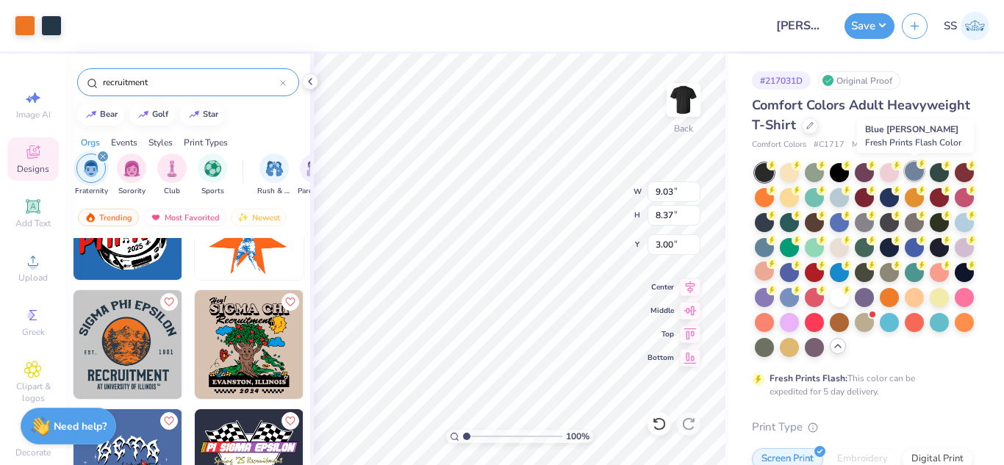
click at [912, 173] on div at bounding box center [913, 171] width 19 height 19
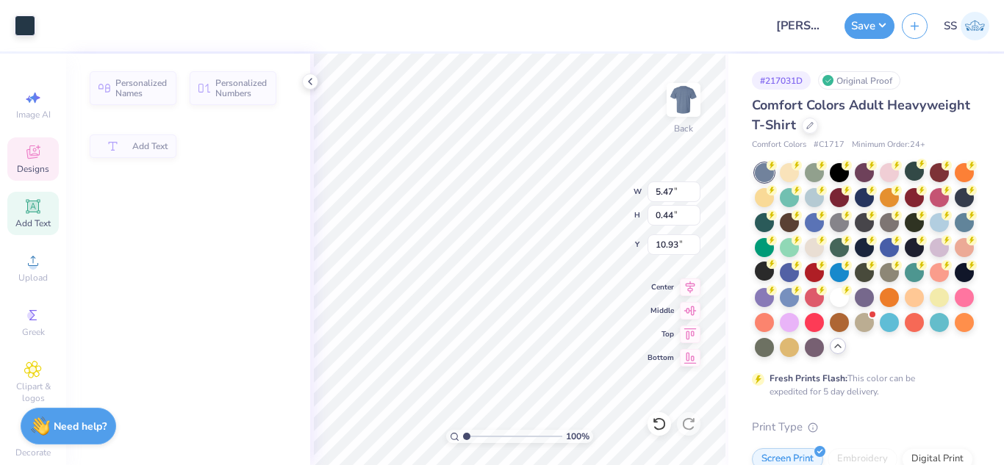
type input "5.47"
type input "0.44"
type input "10.93"
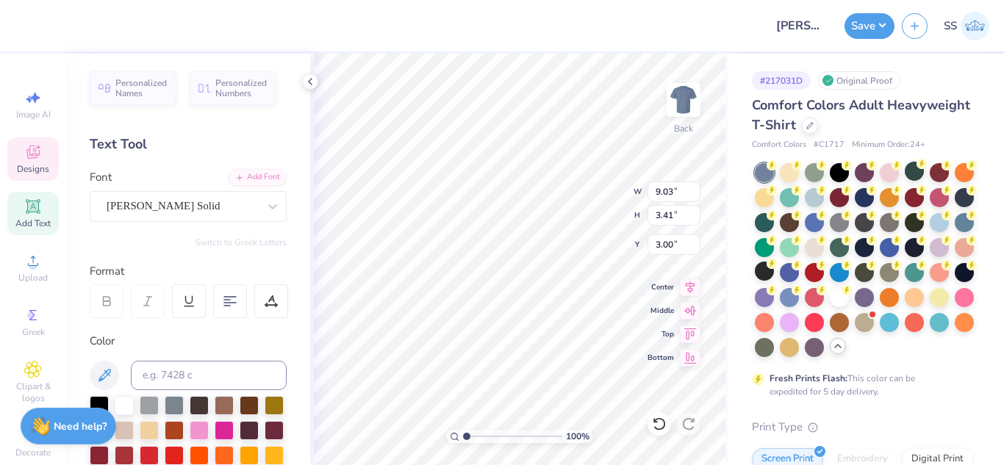
scroll to position [12, 2]
type textarea "S"
type textarea "Pi Kappa Alpha"
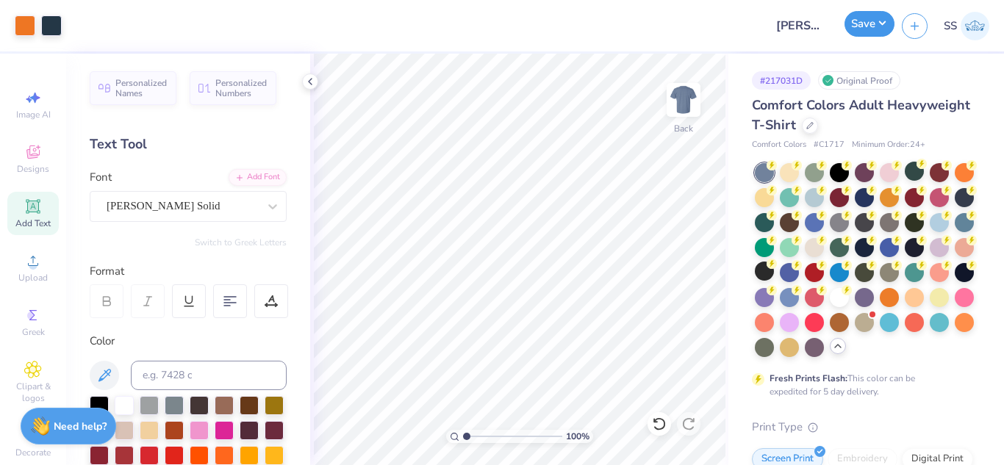
click at [861, 29] on button "Save" at bounding box center [869, 24] width 50 height 26
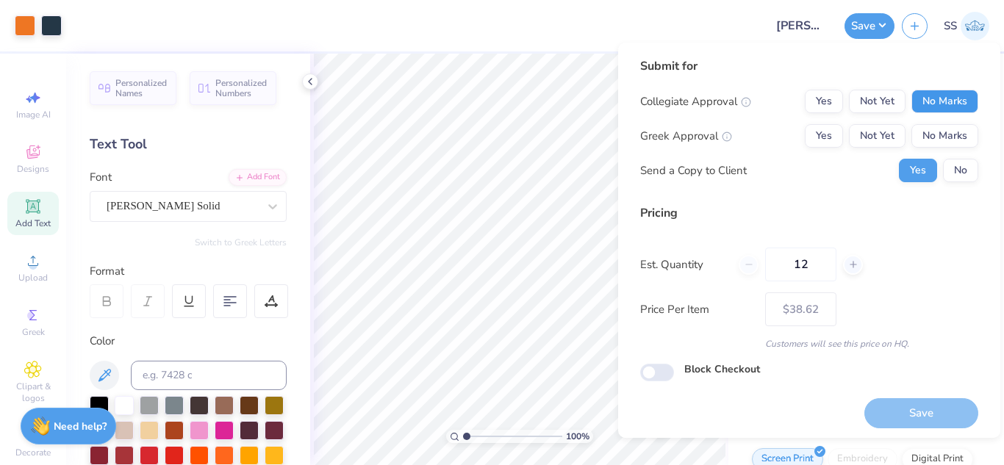
click at [932, 98] on button "No Marks" at bounding box center [944, 102] width 67 height 24
click at [887, 129] on button "Not Yet" at bounding box center [877, 136] width 57 height 24
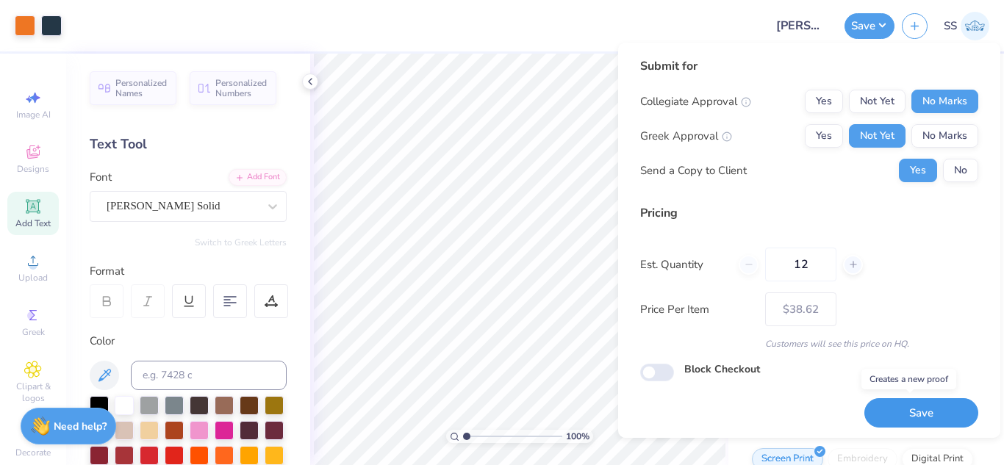
click at [885, 422] on button "Save" at bounding box center [921, 413] width 114 height 30
type input "$38.62"
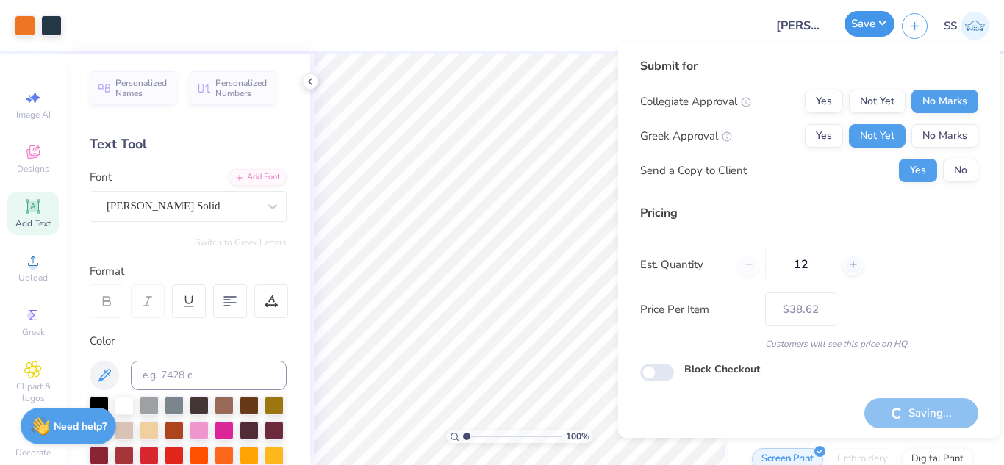
click at [879, 23] on button "Save" at bounding box center [869, 24] width 50 height 26
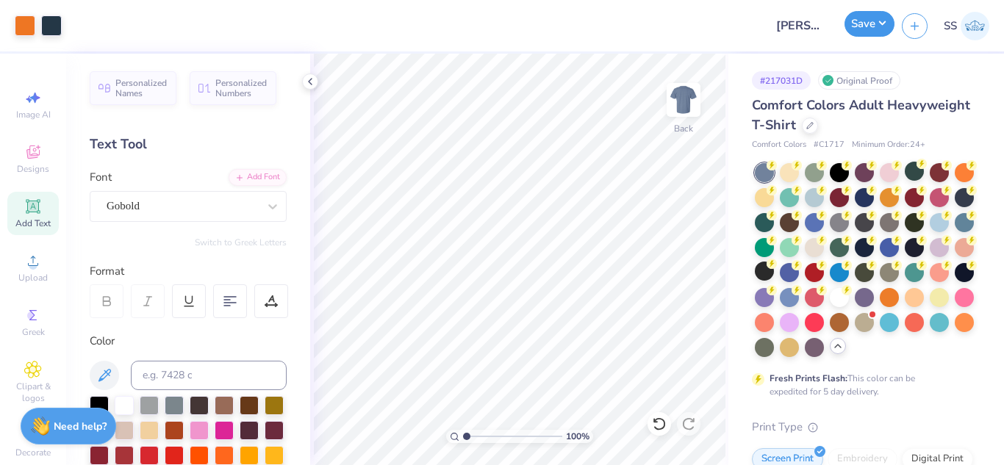
click at [870, 21] on button "Save" at bounding box center [869, 24] width 50 height 26
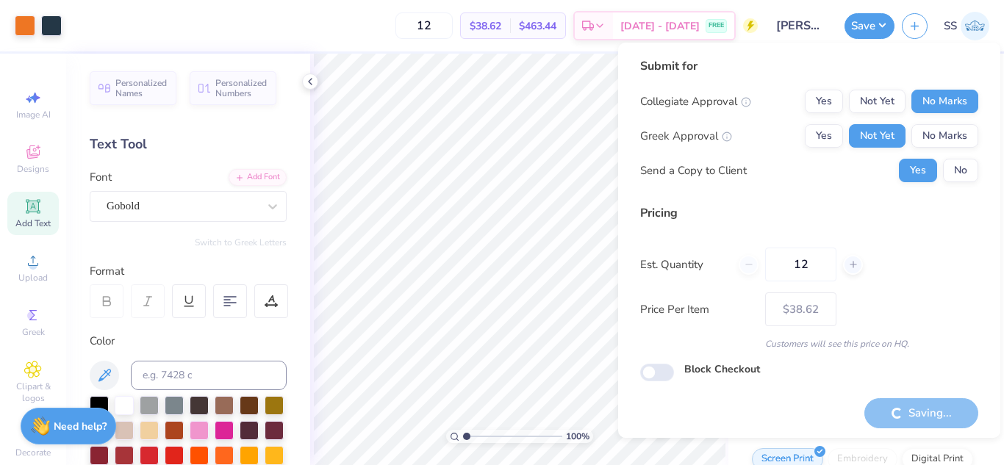
type input "– –"
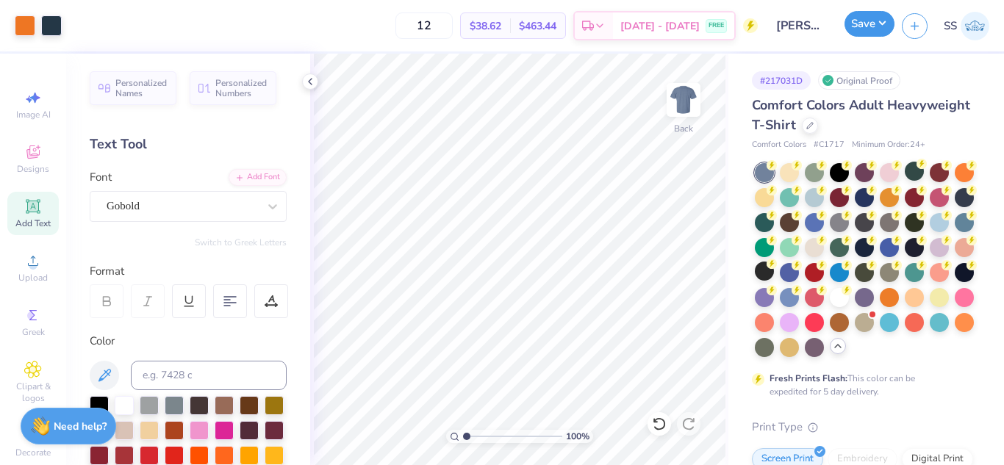
click at [876, 26] on button "Save" at bounding box center [869, 24] width 50 height 26
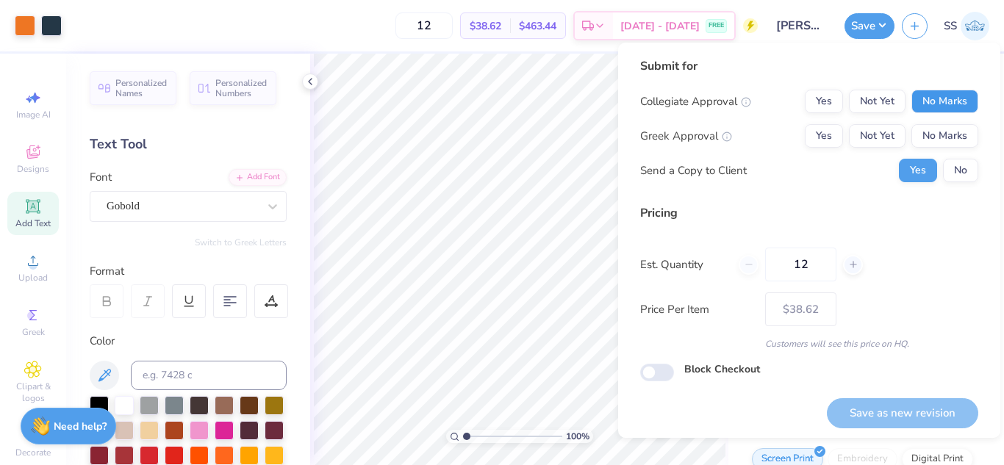
click at [961, 104] on button "No Marks" at bounding box center [944, 102] width 67 height 24
click at [961, 129] on button "No Marks" at bounding box center [944, 136] width 67 height 24
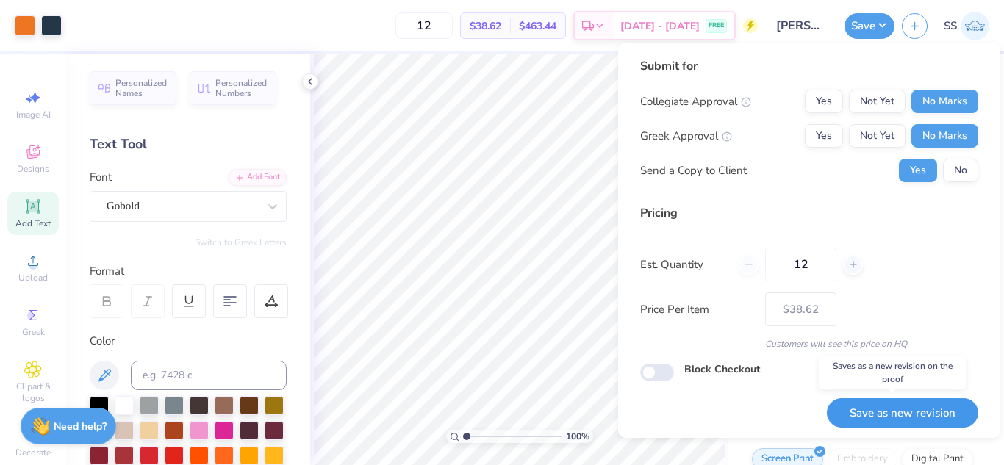
click at [871, 422] on button "Save as new revision" at bounding box center [902, 413] width 151 height 30
type input "– –"
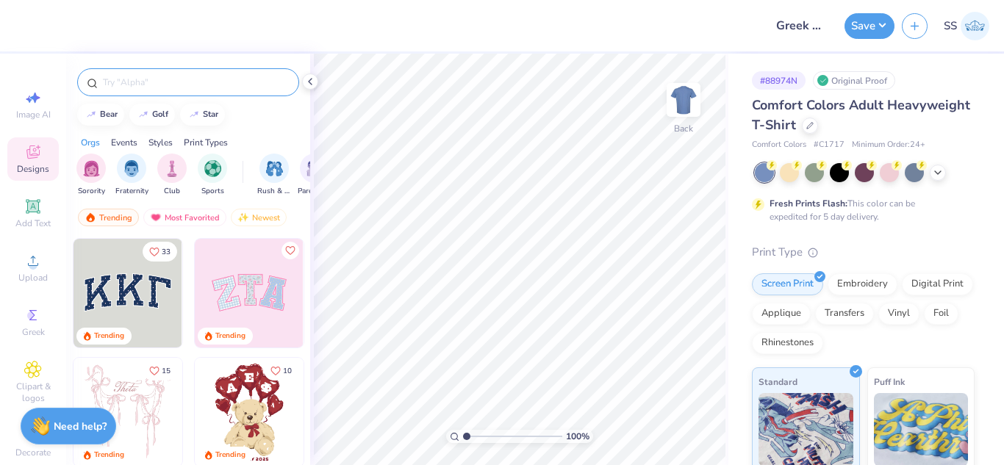
click at [242, 79] on input "text" at bounding box center [195, 82] width 188 height 15
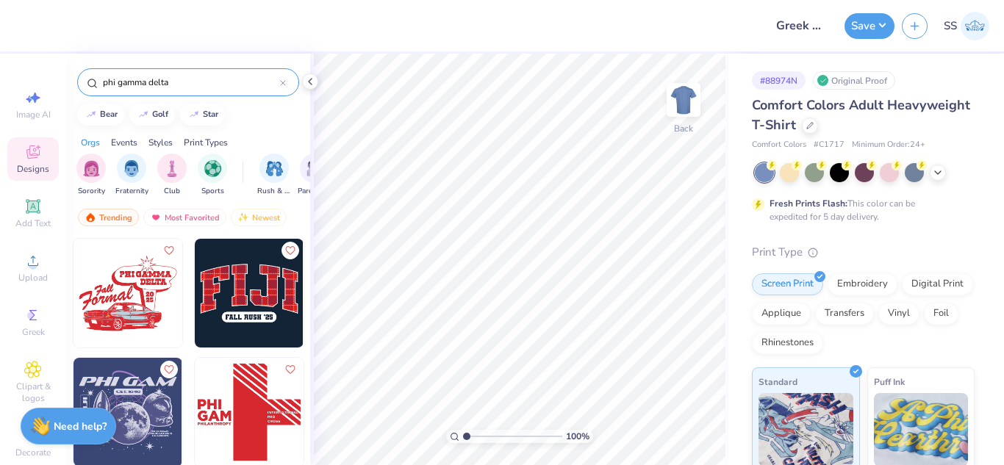
type input "phi gamma delta"
click at [133, 381] on img at bounding box center [127, 412] width 109 height 109
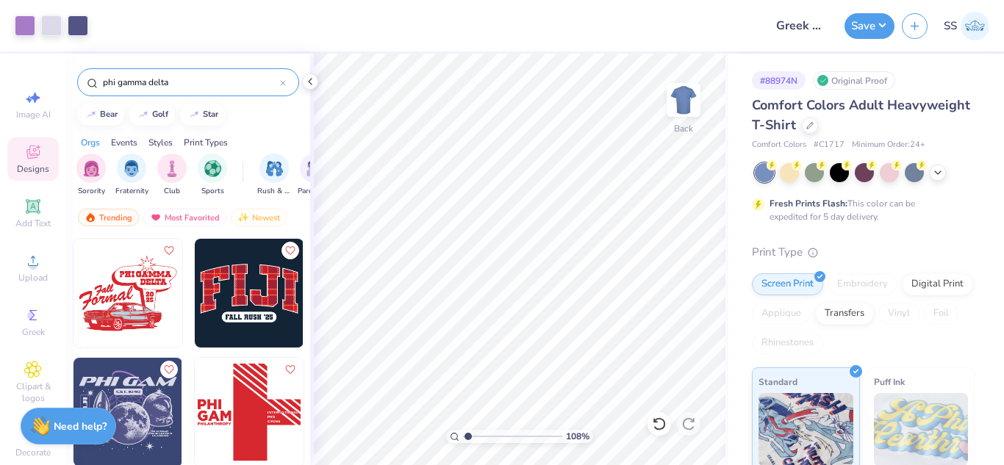
type input "1.08463333208567"
click at [856, 12] on button "Save" at bounding box center [869, 24] width 50 height 26
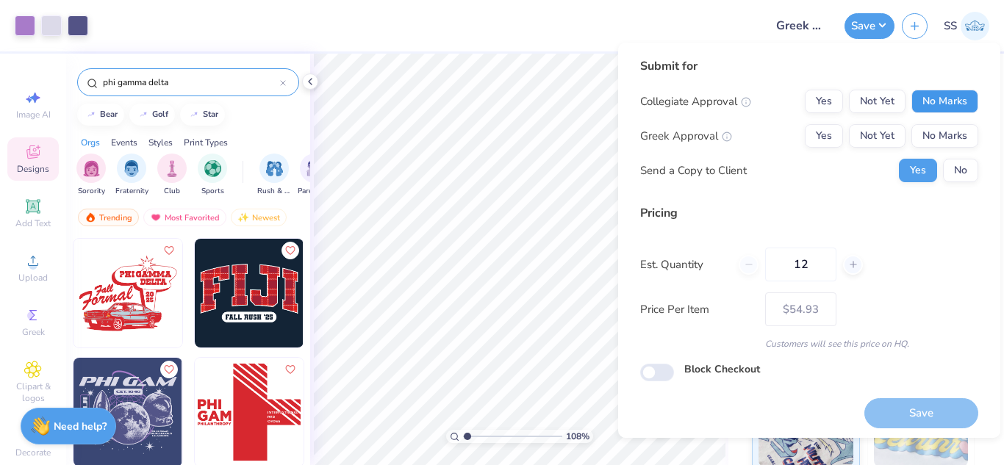
click at [911, 104] on button "No Marks" at bounding box center [944, 102] width 67 height 24
click at [918, 129] on button "No Marks" at bounding box center [944, 136] width 67 height 24
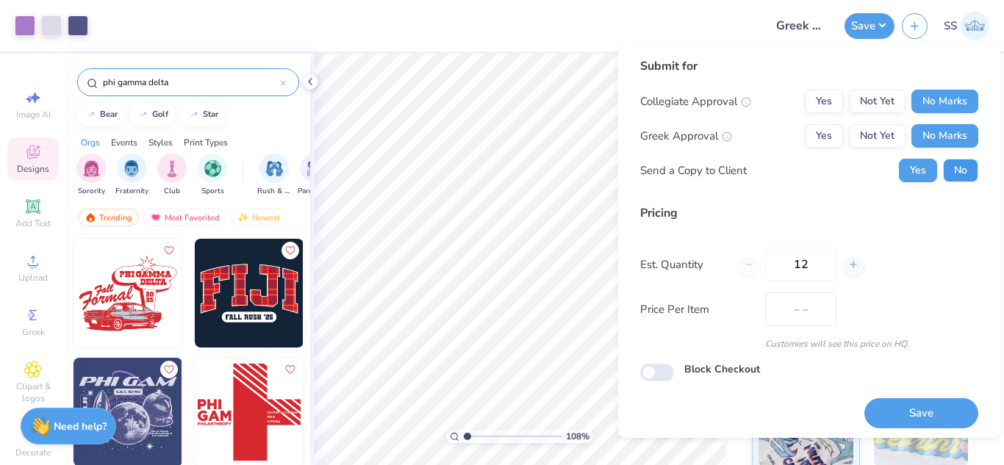
click at [953, 166] on button "No" at bounding box center [960, 171] width 35 height 24
click at [930, 405] on button "Save" at bounding box center [921, 413] width 114 height 30
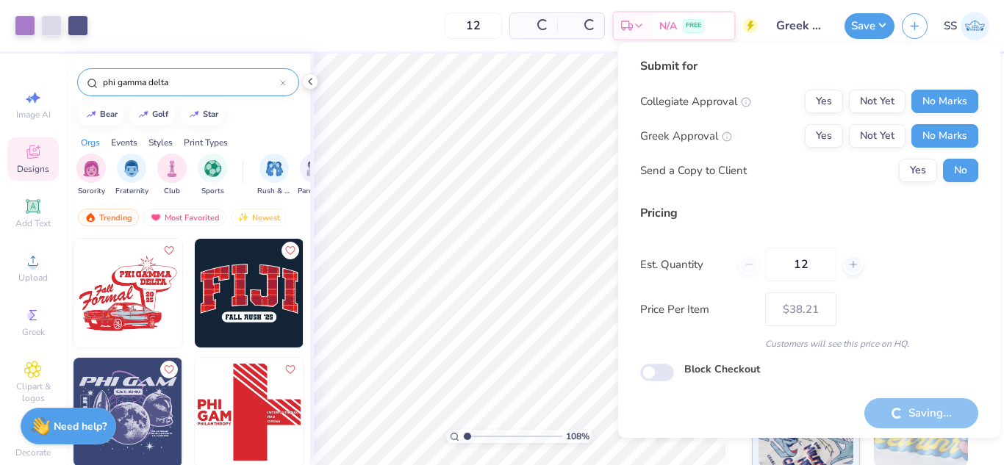
type input "– –"
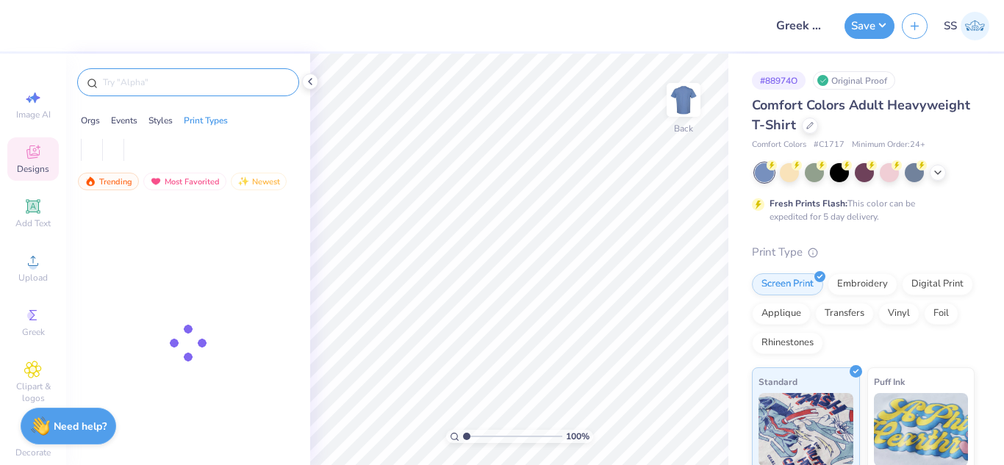
click at [234, 82] on input "text" at bounding box center [195, 82] width 188 height 15
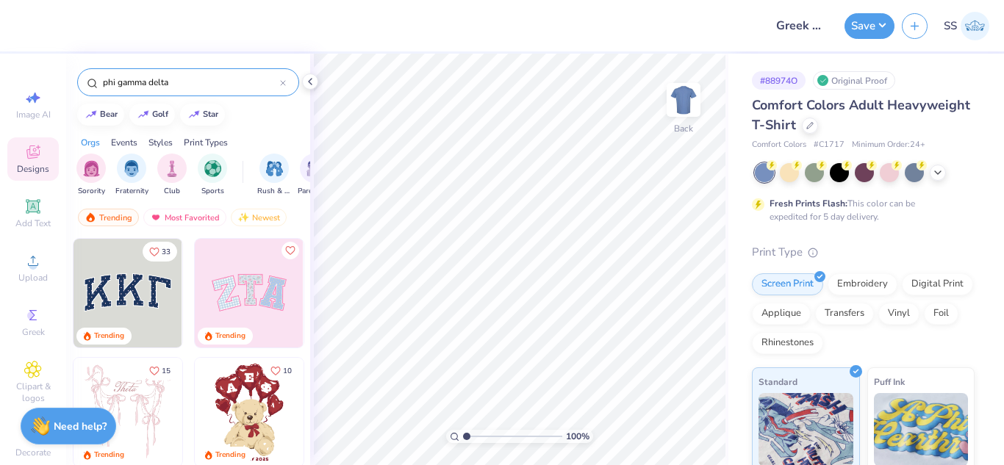
type input "phi gamma delta"
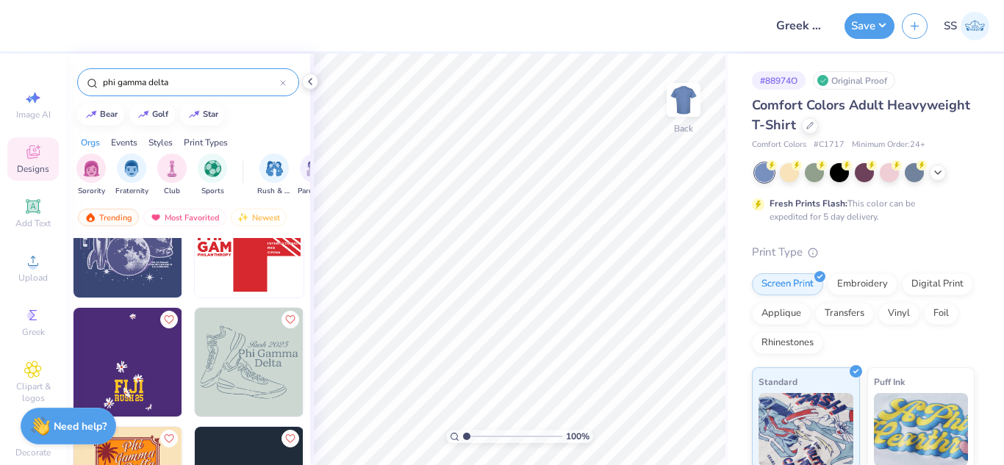
scroll to position [180, 0]
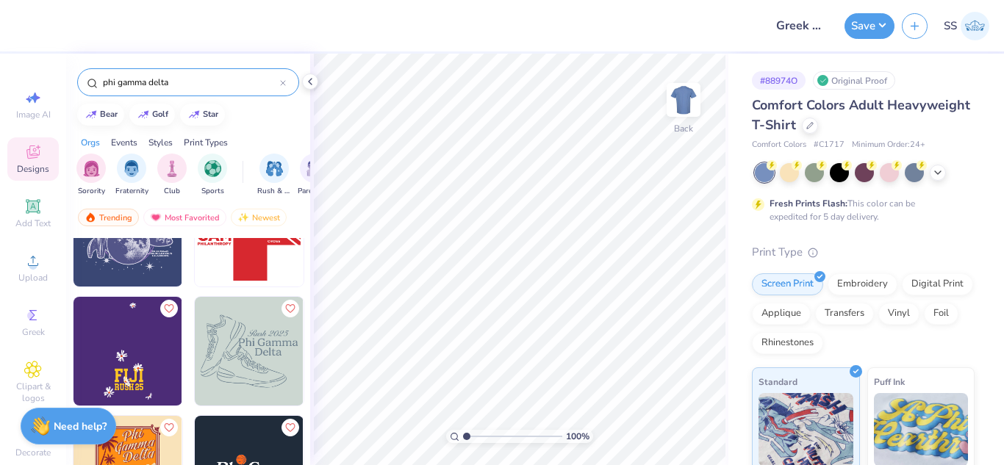
click at [228, 350] on img at bounding box center [249, 351] width 109 height 109
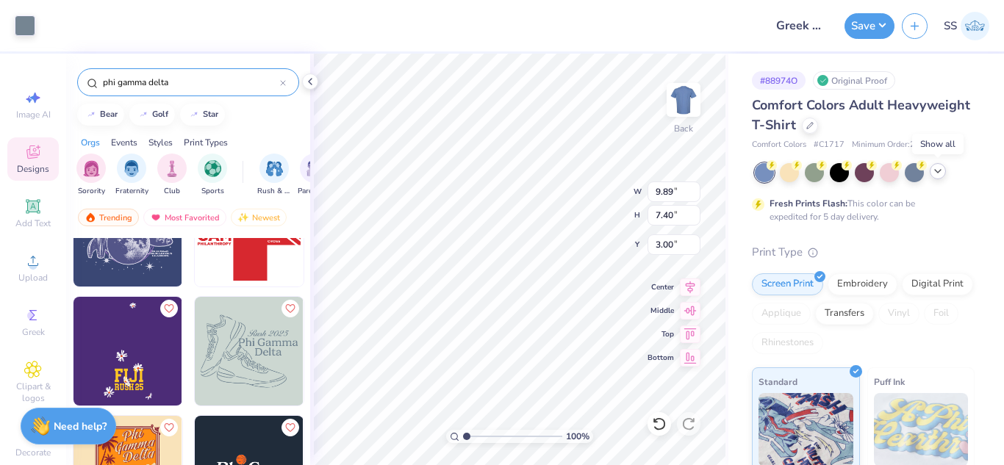
click at [935, 170] on polyline at bounding box center [938, 171] width 6 height 3
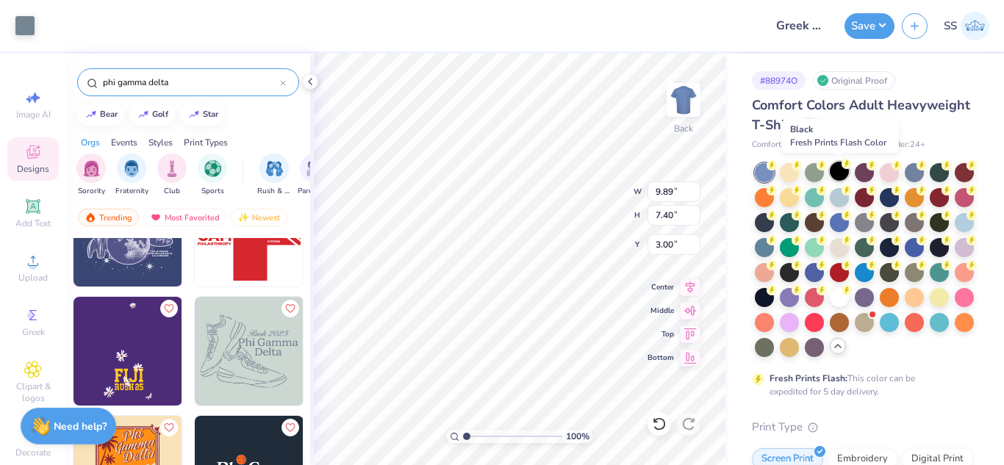
click at [838, 172] on div at bounding box center [838, 171] width 19 height 19
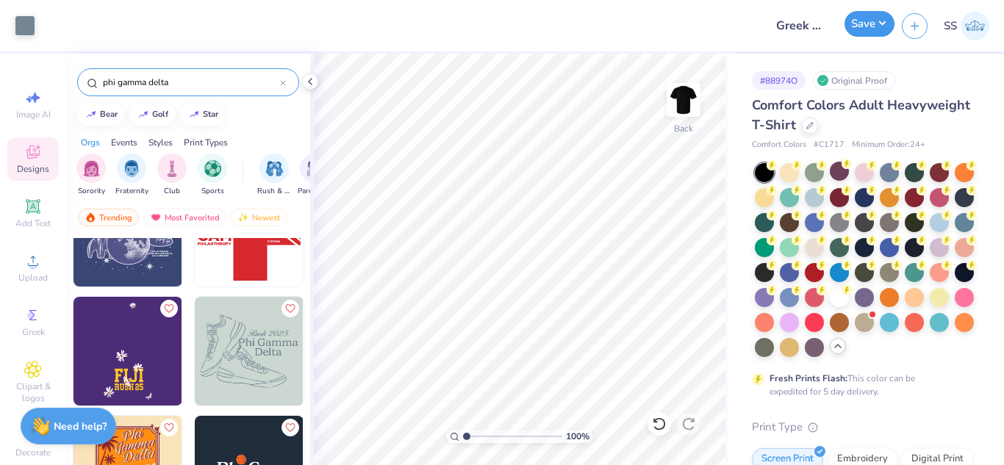
click at [867, 33] on button "Save" at bounding box center [869, 24] width 50 height 26
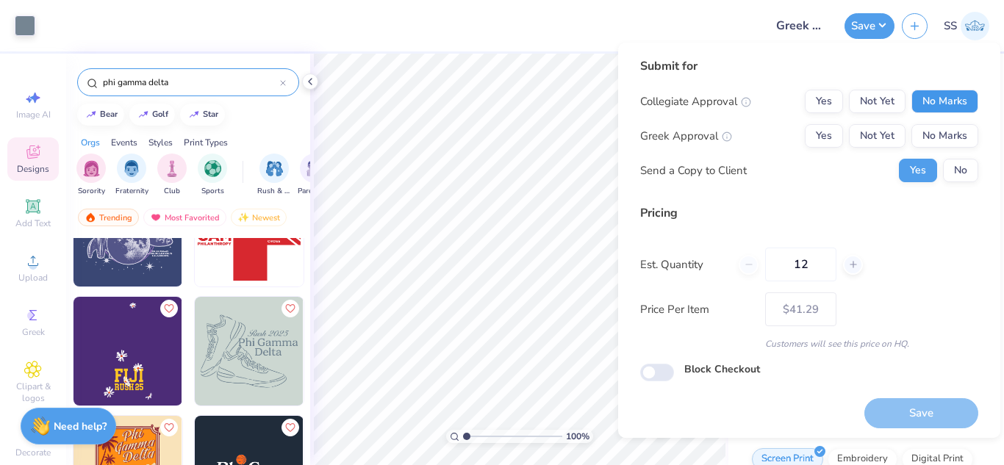
click at [918, 107] on button "No Marks" at bounding box center [944, 102] width 67 height 24
click at [924, 134] on button "No Marks" at bounding box center [944, 136] width 67 height 24
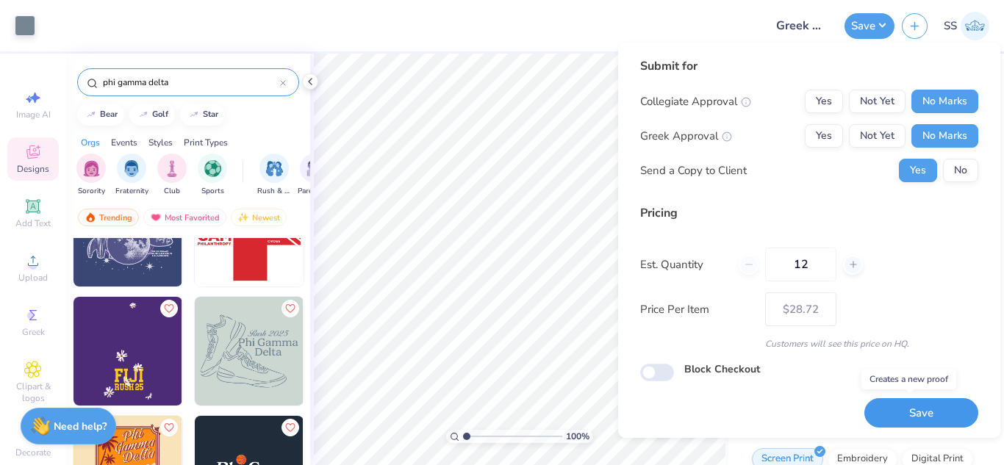
click at [925, 403] on button "Save" at bounding box center [921, 413] width 114 height 30
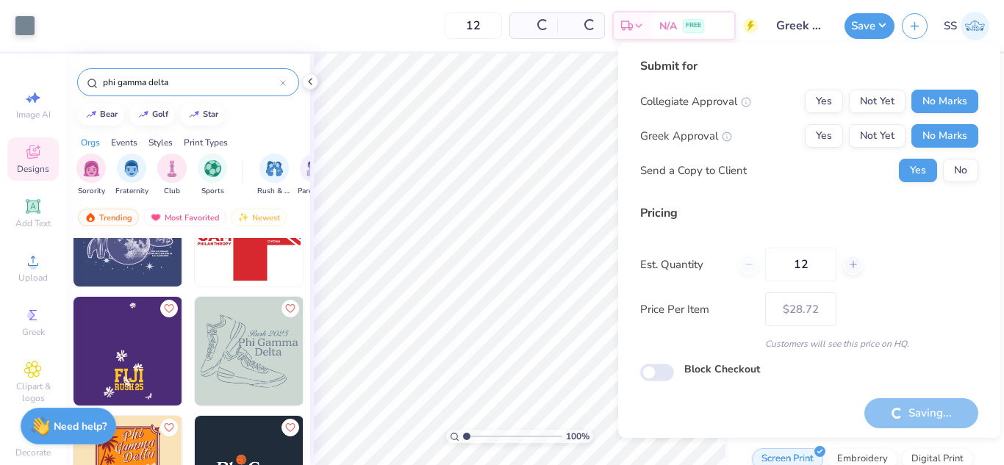
type input "– –"
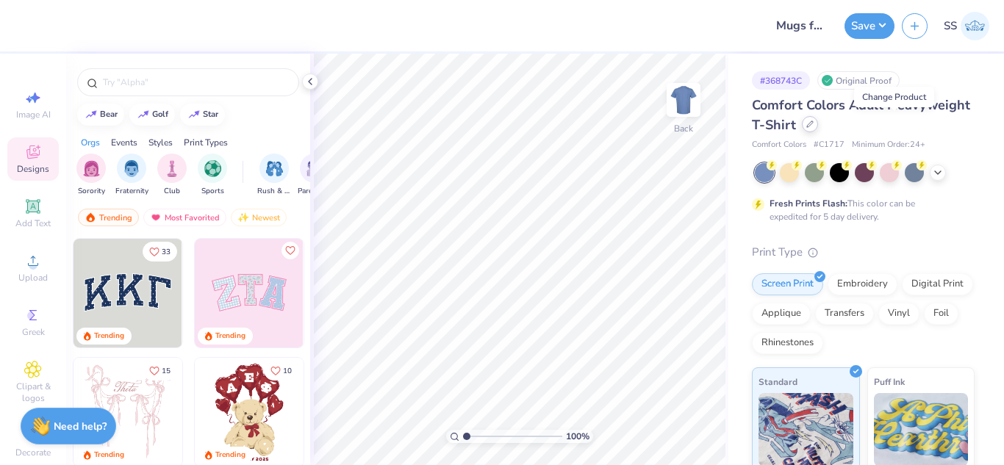
click at [813, 125] on icon at bounding box center [809, 123] width 7 height 7
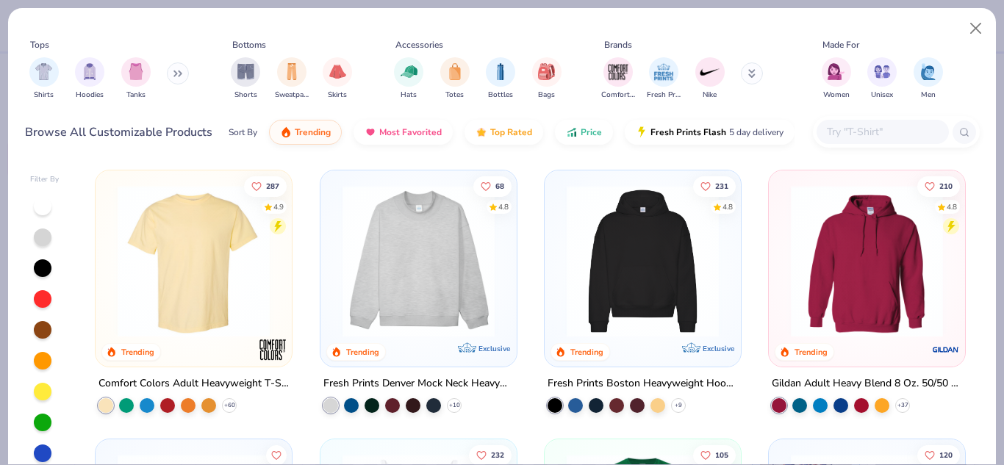
click at [909, 131] on input "text" at bounding box center [881, 131] width 113 height 17
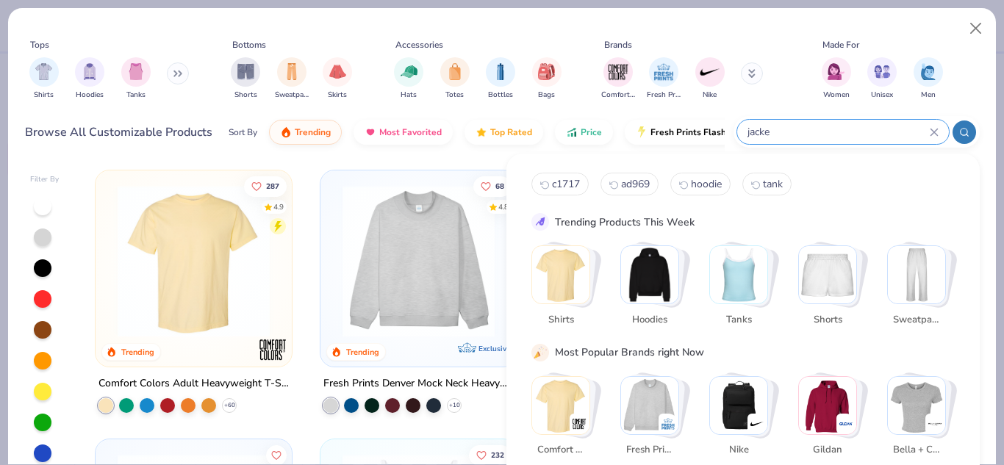
click at [853, 133] on input "jacke" at bounding box center [838, 131] width 184 height 17
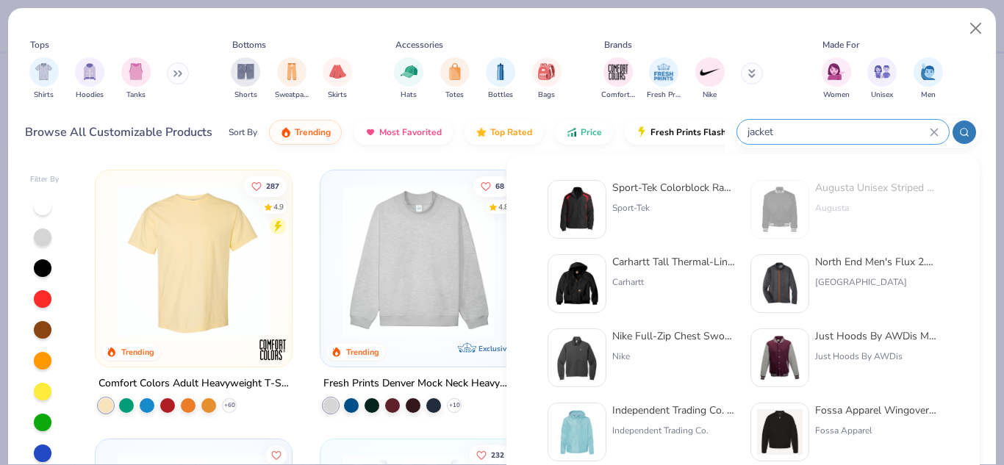
type input "jacket"
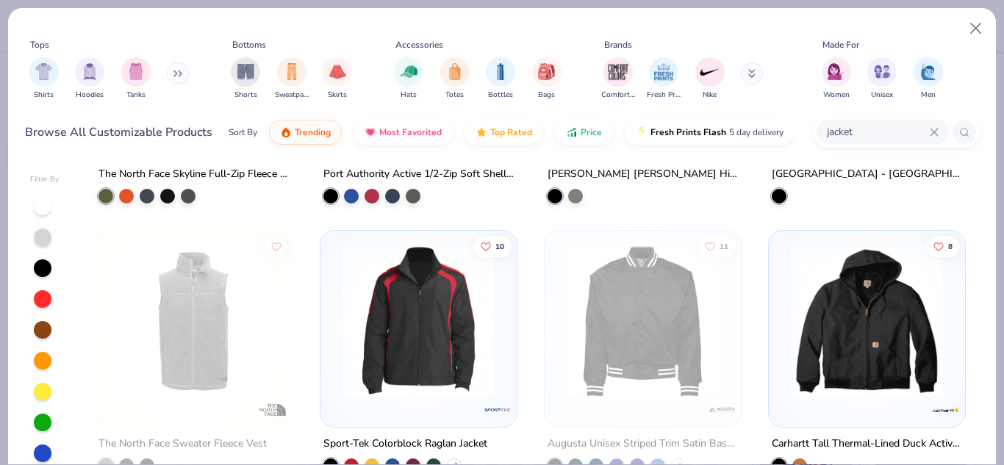
scroll to position [556, 0]
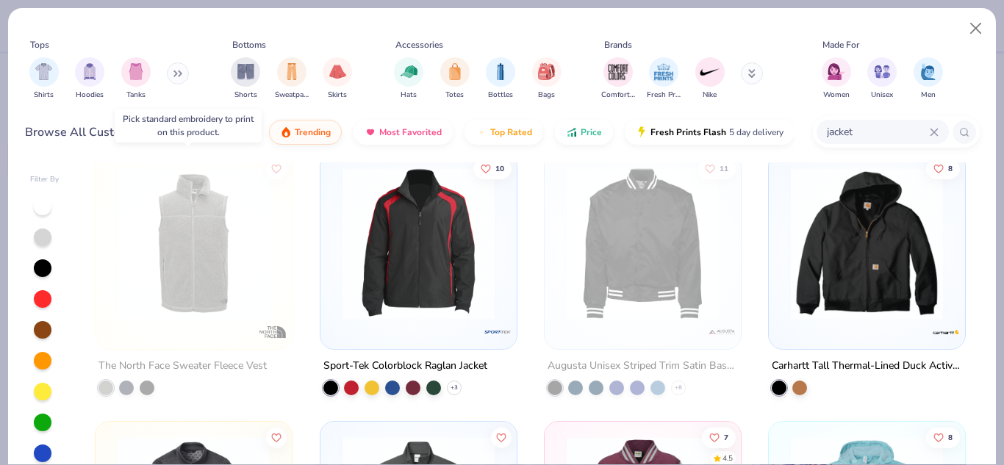
click at [240, 279] on img at bounding box center [193, 243] width 167 height 152
click at [973, 28] on button "Close" at bounding box center [976, 29] width 28 height 28
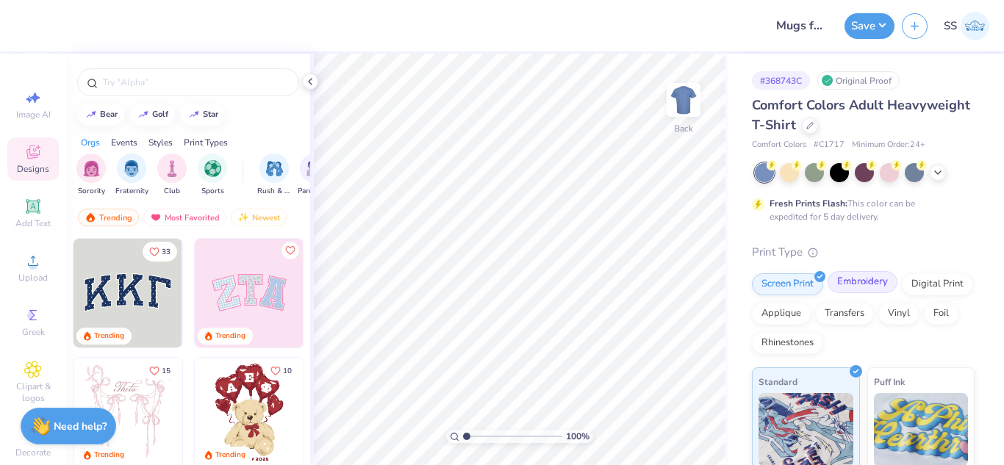
click at [865, 280] on div "Embroidery" at bounding box center [862, 282] width 70 height 22
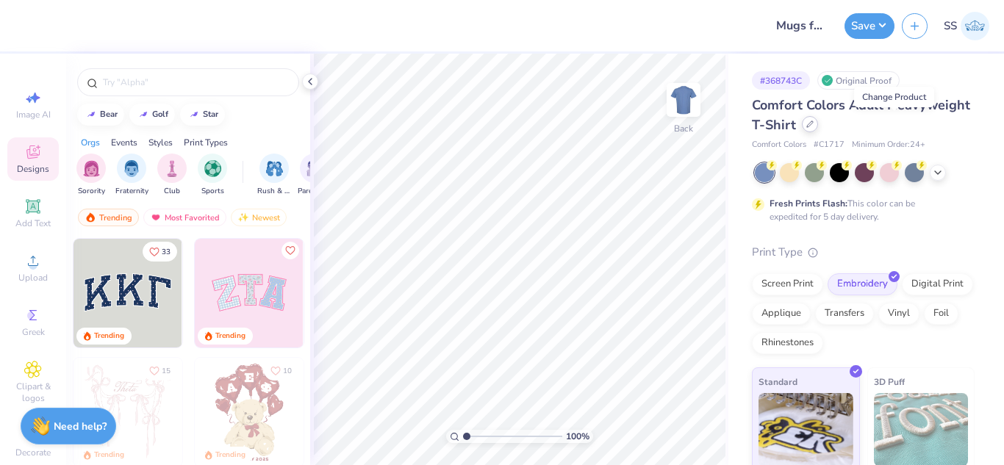
click at [813, 125] on icon at bounding box center [809, 123] width 7 height 7
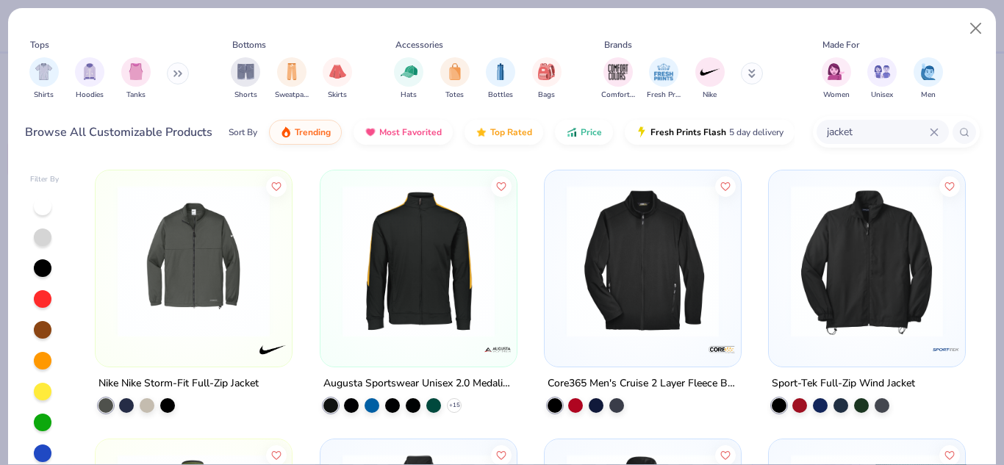
click at [186, 201] on img at bounding box center [193, 261] width 167 height 152
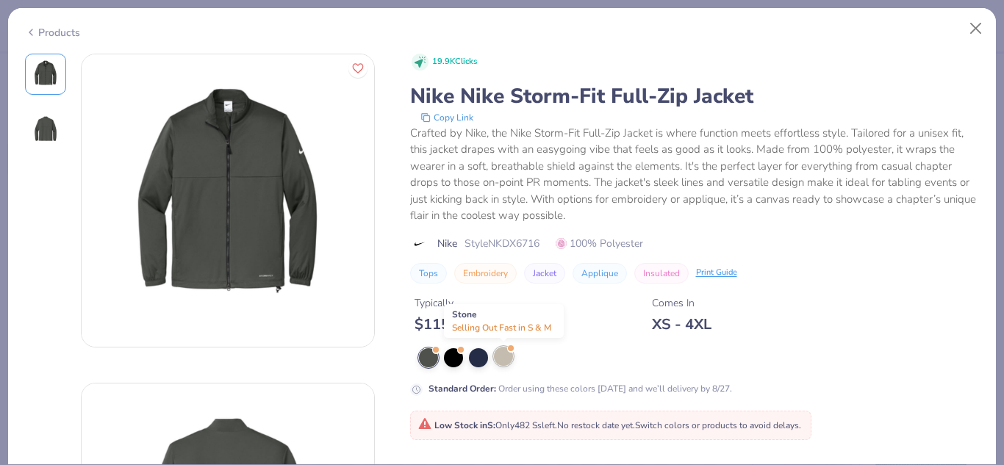
click at [499, 360] on div at bounding box center [503, 356] width 19 height 19
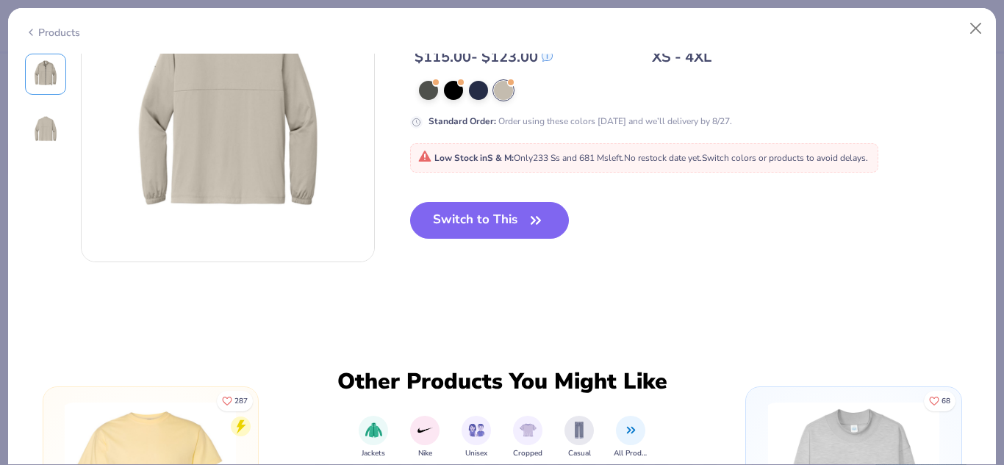
scroll to position [411, 0]
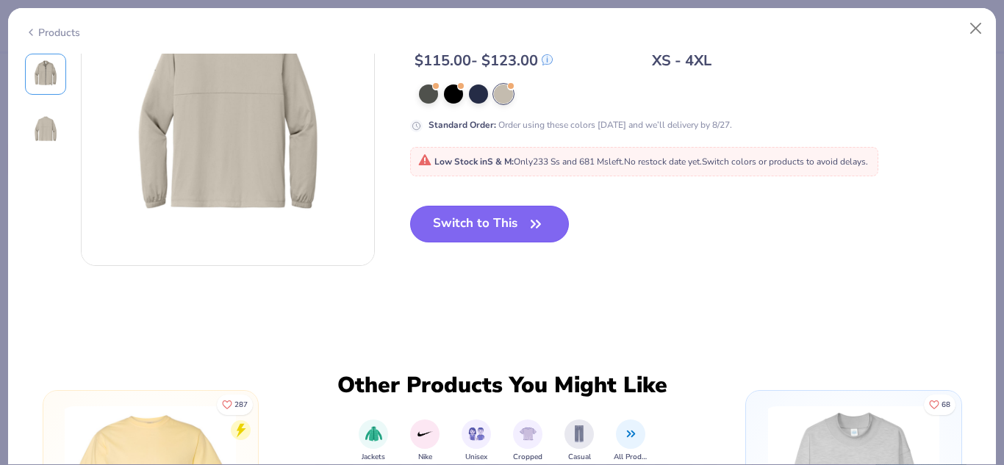
click at [478, 217] on button "Switch to This" at bounding box center [489, 224] width 159 height 37
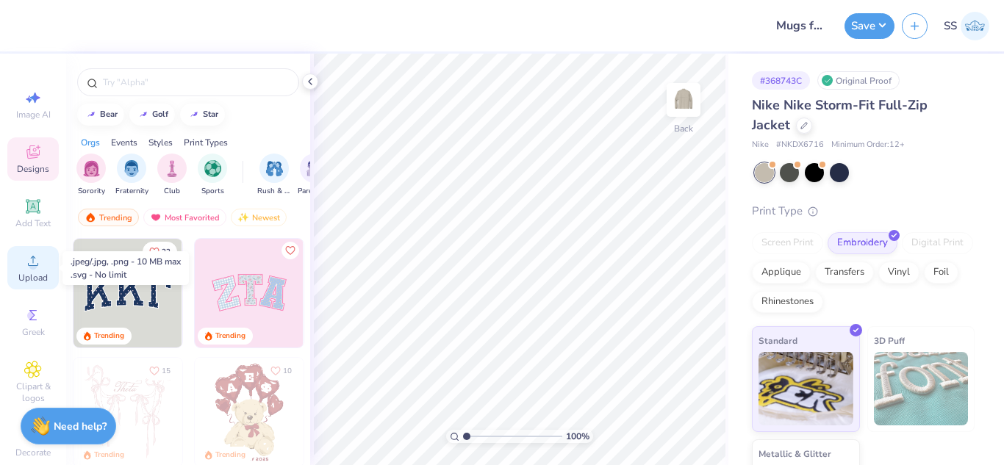
click at [11, 266] on div "Upload" at bounding box center [32, 267] width 51 height 43
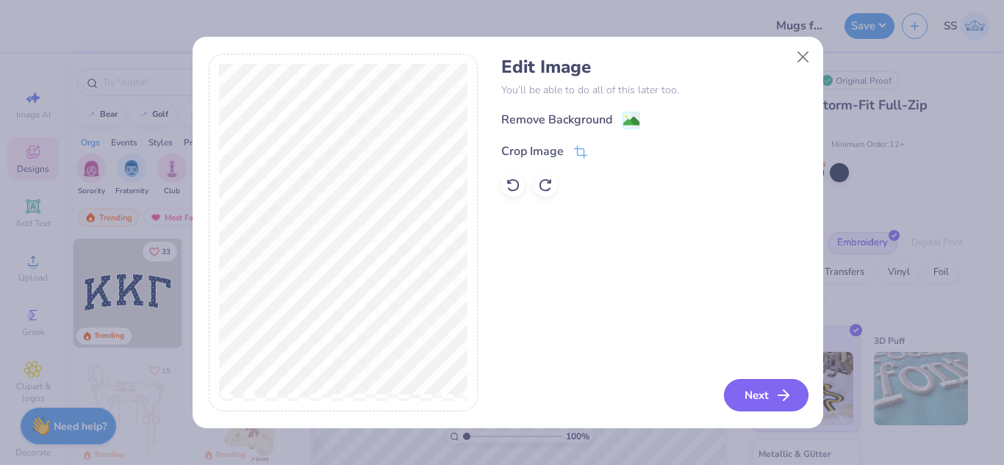
click at [757, 386] on button "Next" at bounding box center [766, 395] width 84 height 32
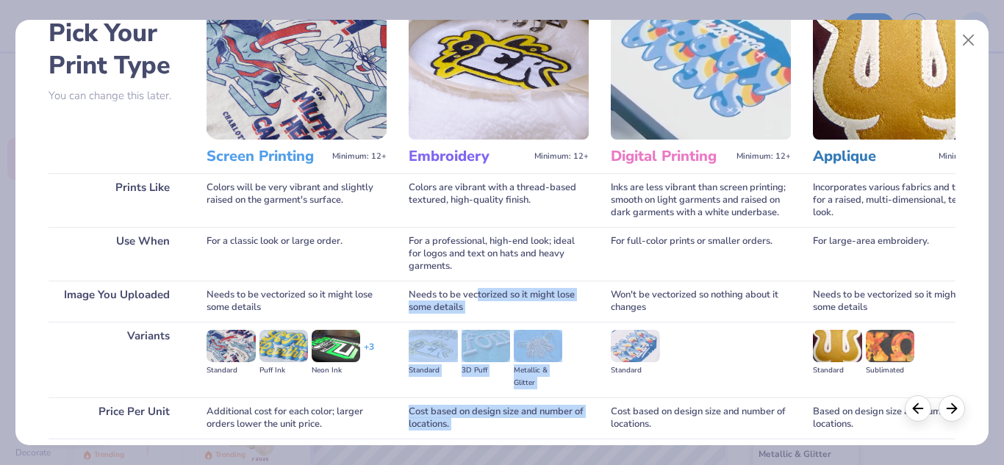
scroll to position [194, 0]
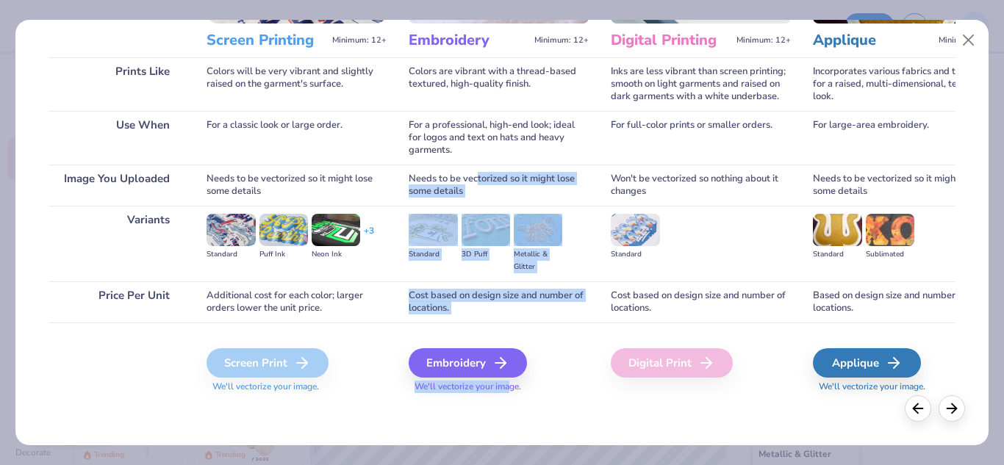
drag, startPoint x: 480, startPoint y: 369, endPoint x: 511, endPoint y: 458, distance: 94.1
click at [512, 459] on div "Pick Your Print Type You can change this later. Prints Like Use When Image You …" at bounding box center [502, 232] width 1004 height 465
click at [470, 356] on div "Embroidery" at bounding box center [470, 362] width 118 height 29
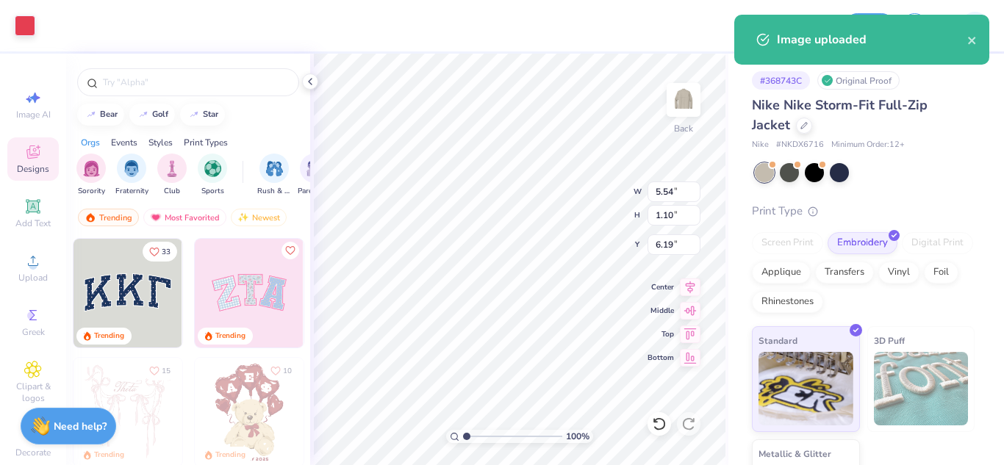
type input "5.54"
type input "1.10"
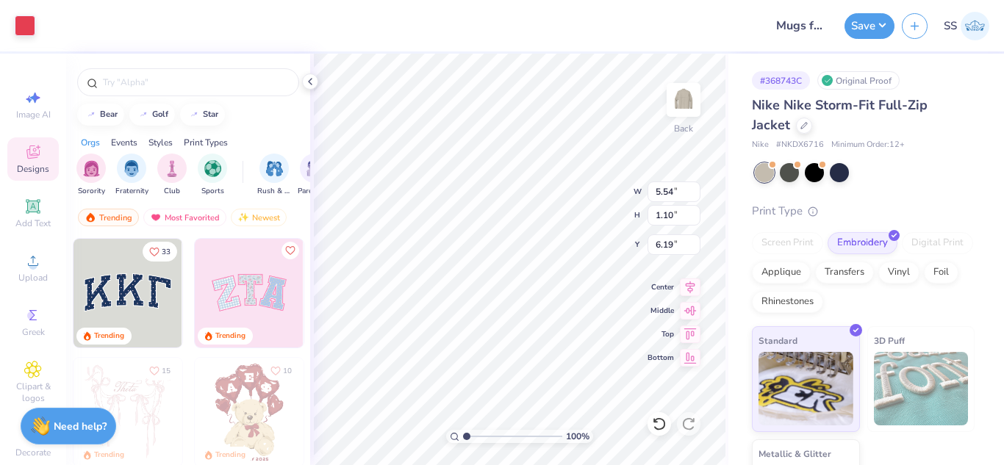
type input "3.68"
type input "3.93"
type input "0.78"
type input "3.00"
type input "3.40"
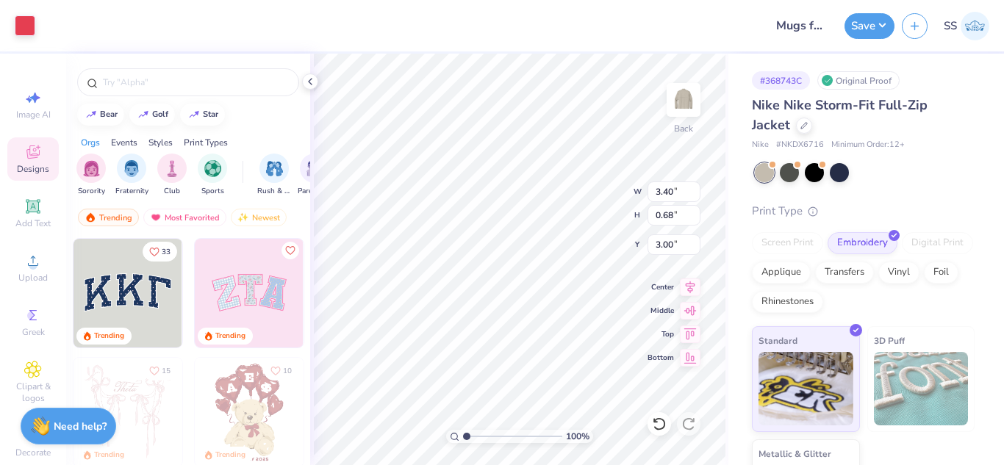
type input "0.68"
type input "2.74"
type input "0.54"
type input "3.16"
type input "0.63"
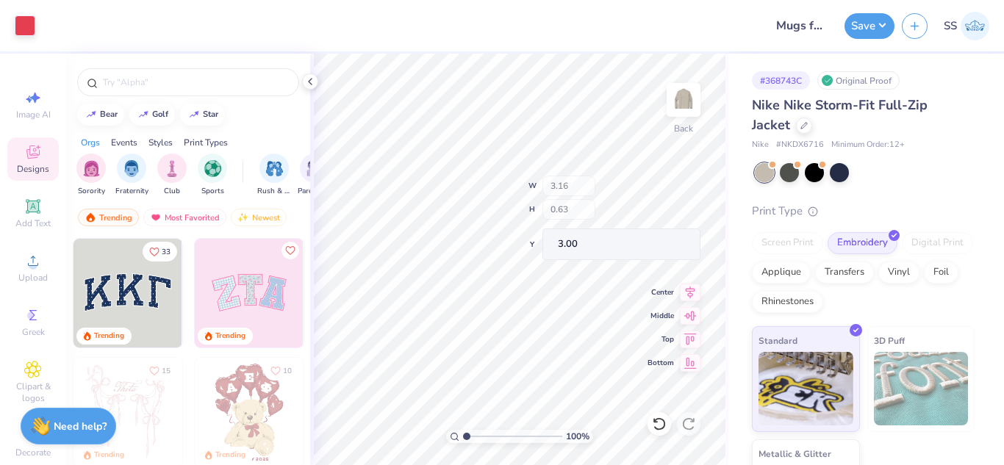
click at [588, 214] on div "100 % Back W 3.16 H 0.63 Y 3.00 Center Middle Top Bottom" at bounding box center [519, 259] width 418 height 411
click at [818, 167] on div at bounding box center [813, 171] width 19 height 19
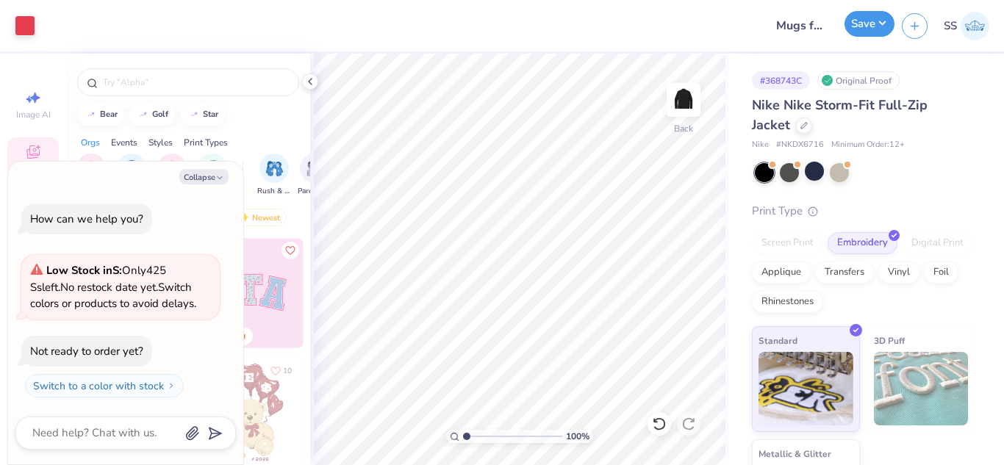
click at [849, 16] on button "Save" at bounding box center [869, 24] width 50 height 26
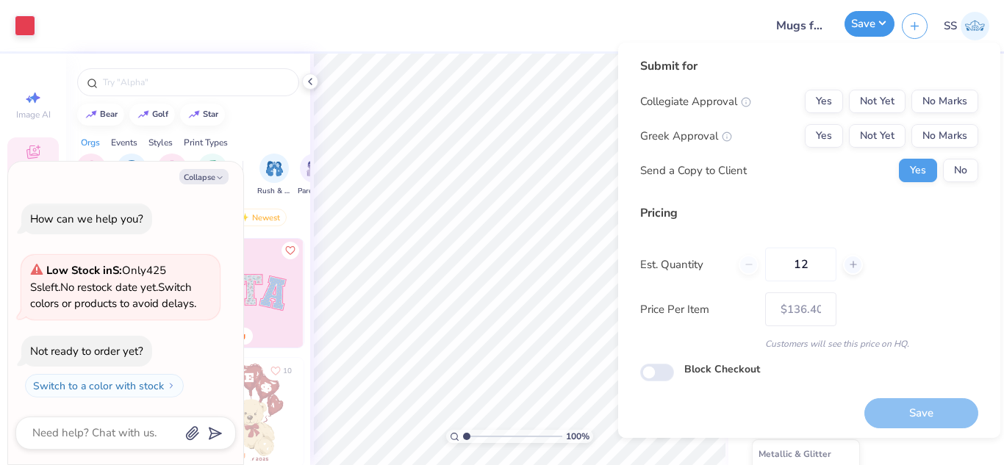
type textarea "x"
click at [927, 100] on button "No Marks" at bounding box center [944, 102] width 67 height 24
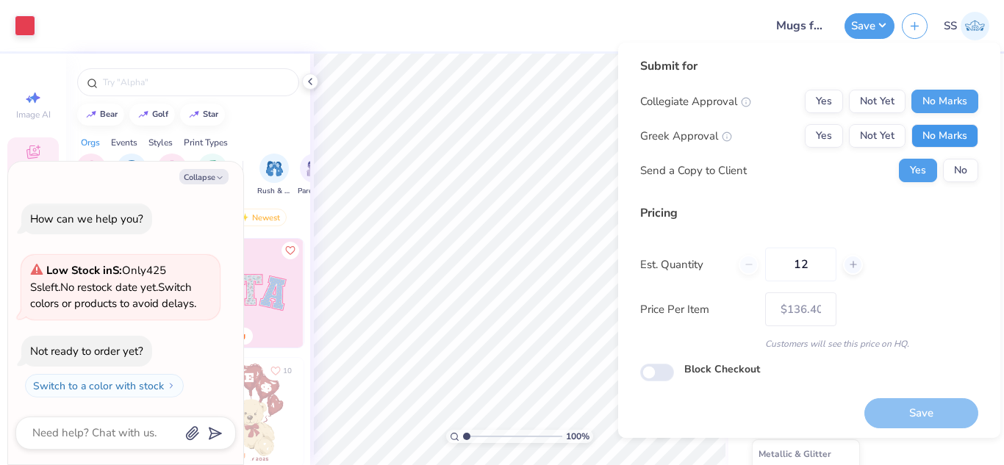
click at [934, 129] on button "No Marks" at bounding box center [944, 136] width 67 height 24
click at [897, 419] on button "Save" at bounding box center [921, 413] width 114 height 30
type input "$136.40"
type textarea "x"
type input "– –"
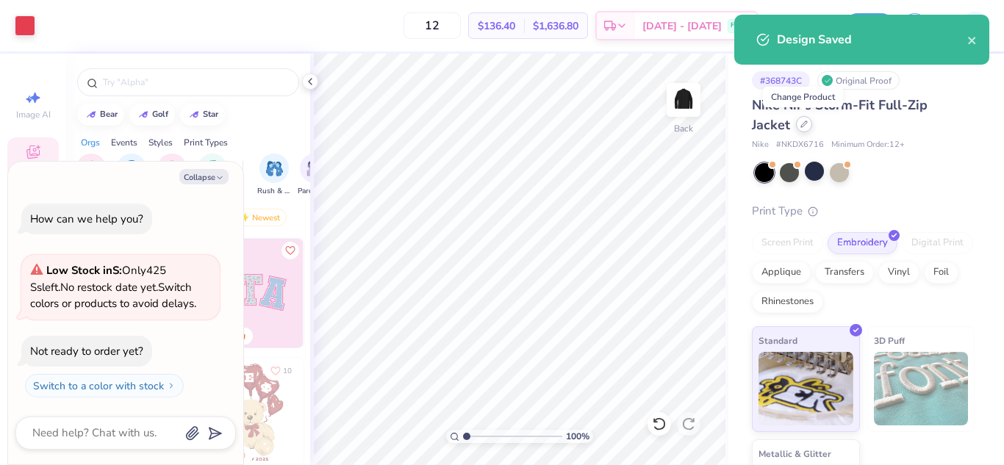
click at [808, 125] on div at bounding box center [804, 124] width 16 height 16
type textarea "x"
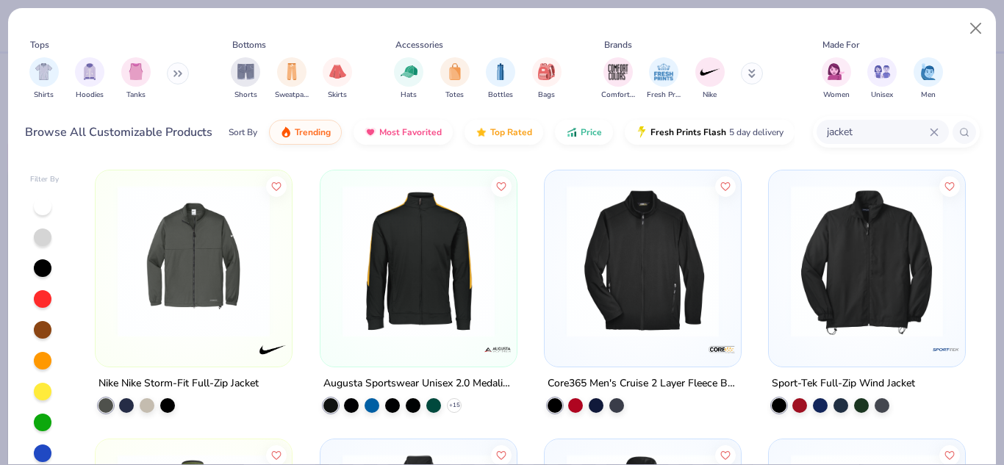
click at [929, 134] on icon at bounding box center [933, 132] width 9 height 9
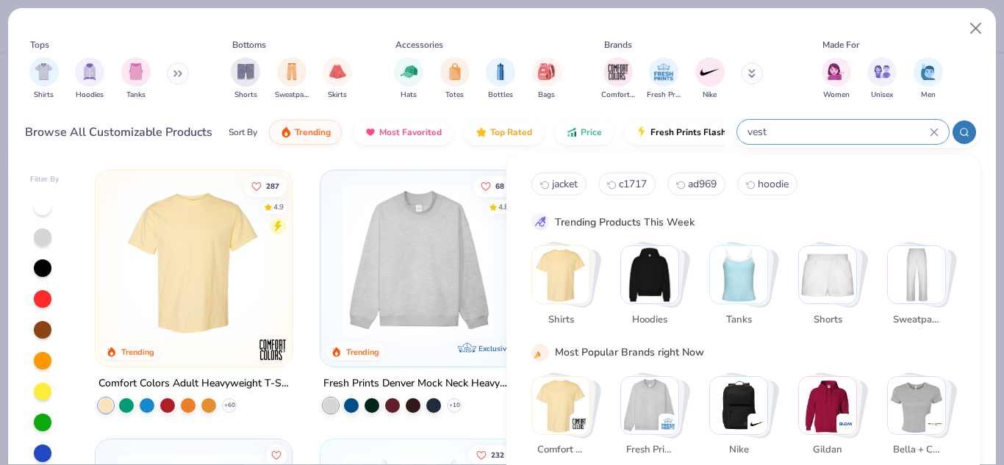
type input "vest"
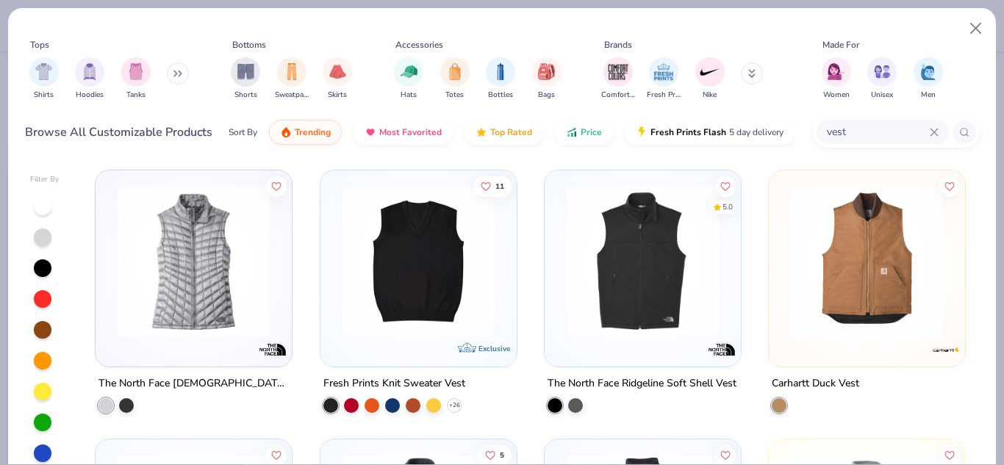
drag, startPoint x: 982, startPoint y: 217, endPoint x: 984, endPoint y: 226, distance: 9.8
click at [984, 226] on div "Filter By The North Face [DEMOGRAPHIC_DATA] ThermoBall™ Trekker Vest 11 Exclusi…" at bounding box center [501, 312] width 987 height 306
click at [701, 225] on img at bounding box center [642, 261] width 167 height 152
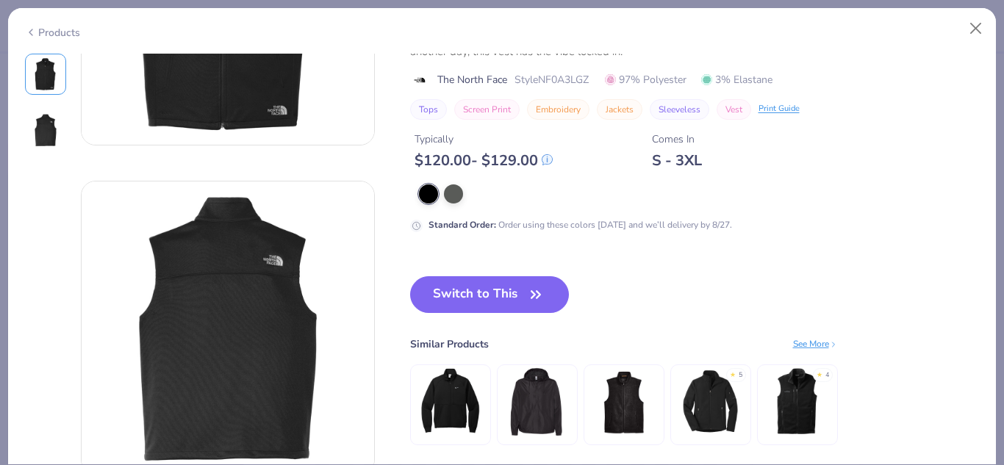
scroll to position [242, 0]
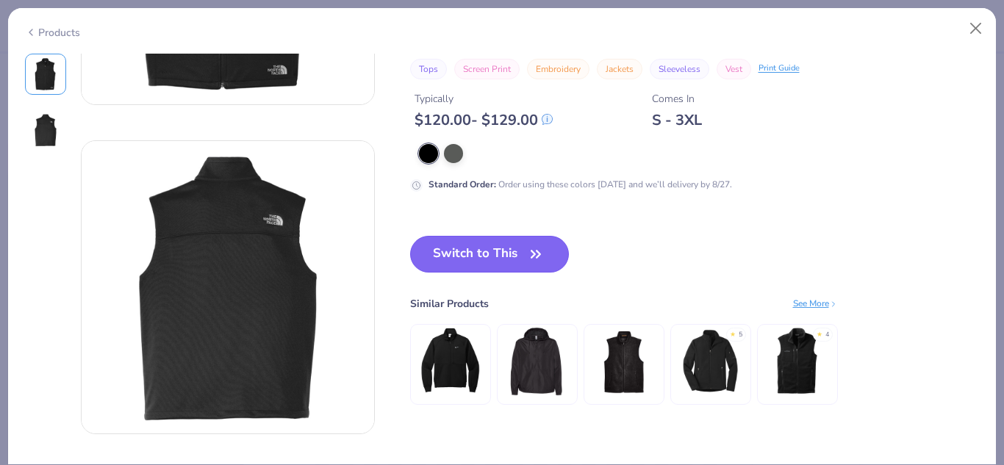
click at [491, 251] on button "Switch to This" at bounding box center [489, 254] width 159 height 37
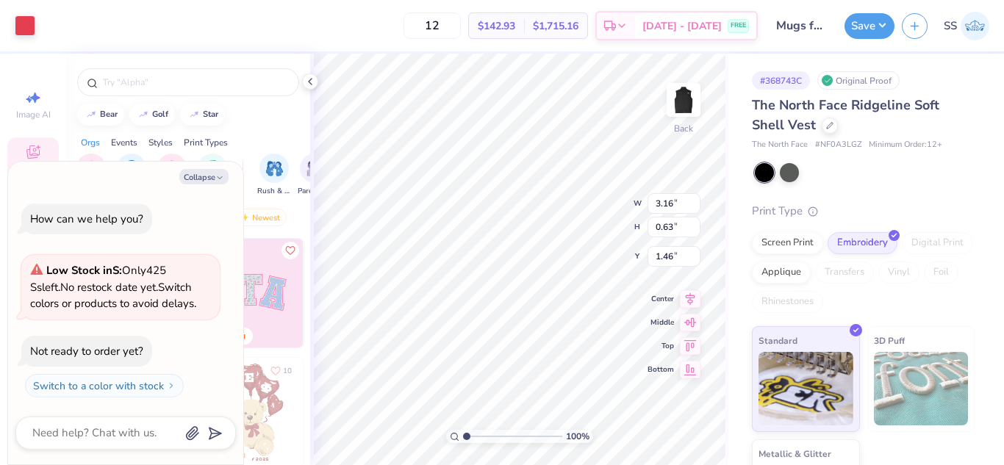
type textarea "x"
type input "1.62"
type textarea "x"
type input "2.37"
click at [853, 34] on button "Save" at bounding box center [869, 24] width 50 height 26
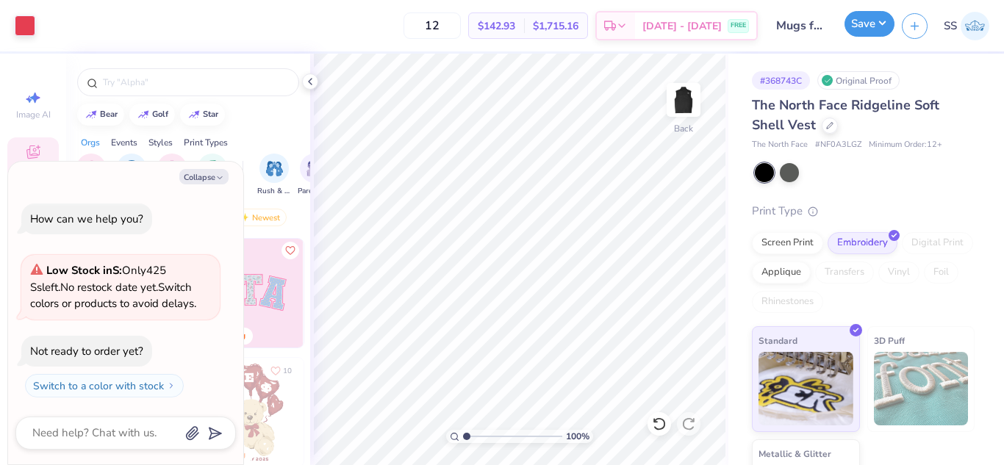
type textarea "x"
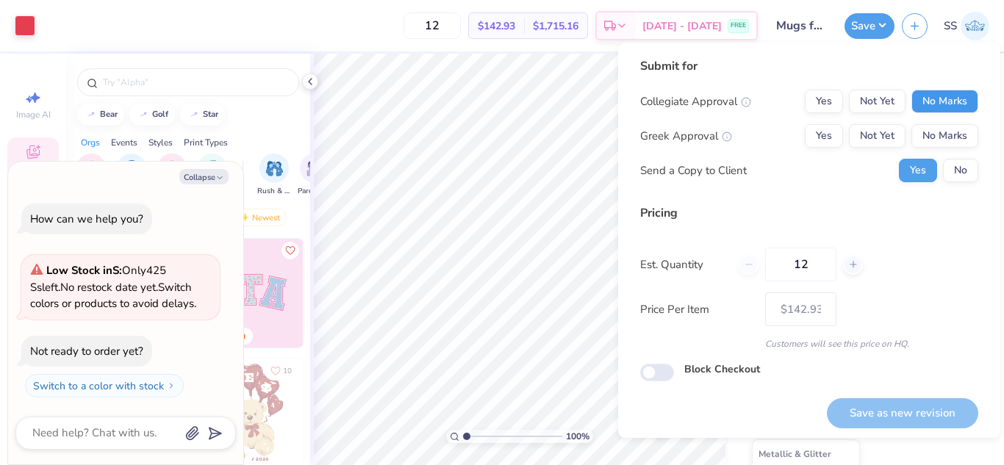
click at [917, 102] on button "No Marks" at bounding box center [944, 102] width 67 height 24
click at [931, 142] on button "No Marks" at bounding box center [944, 136] width 67 height 24
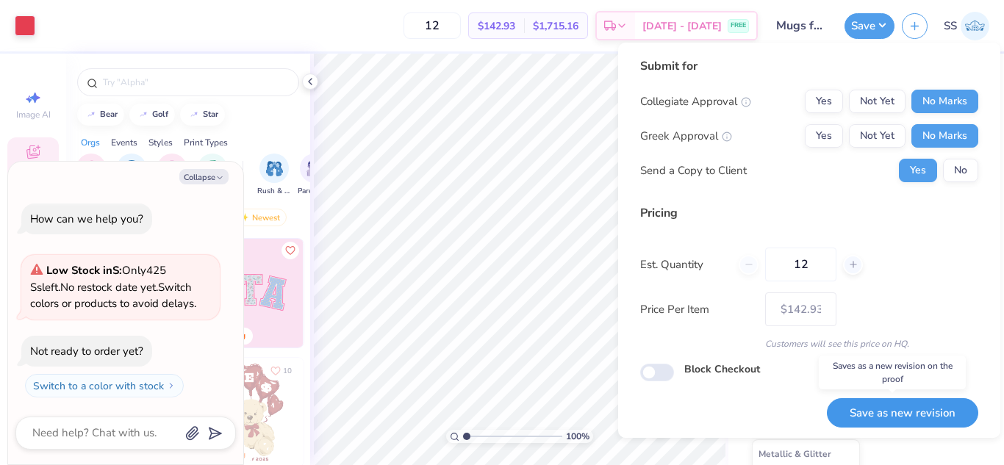
click at [909, 412] on button "Save as new revision" at bounding box center [902, 413] width 151 height 30
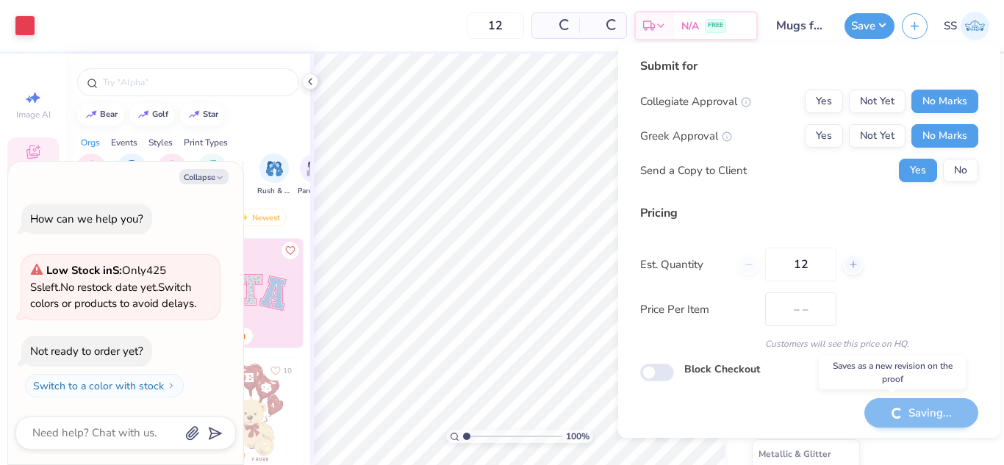
type input "$142.93"
type textarea "x"
